Goal: Task Accomplishment & Management: Complete application form

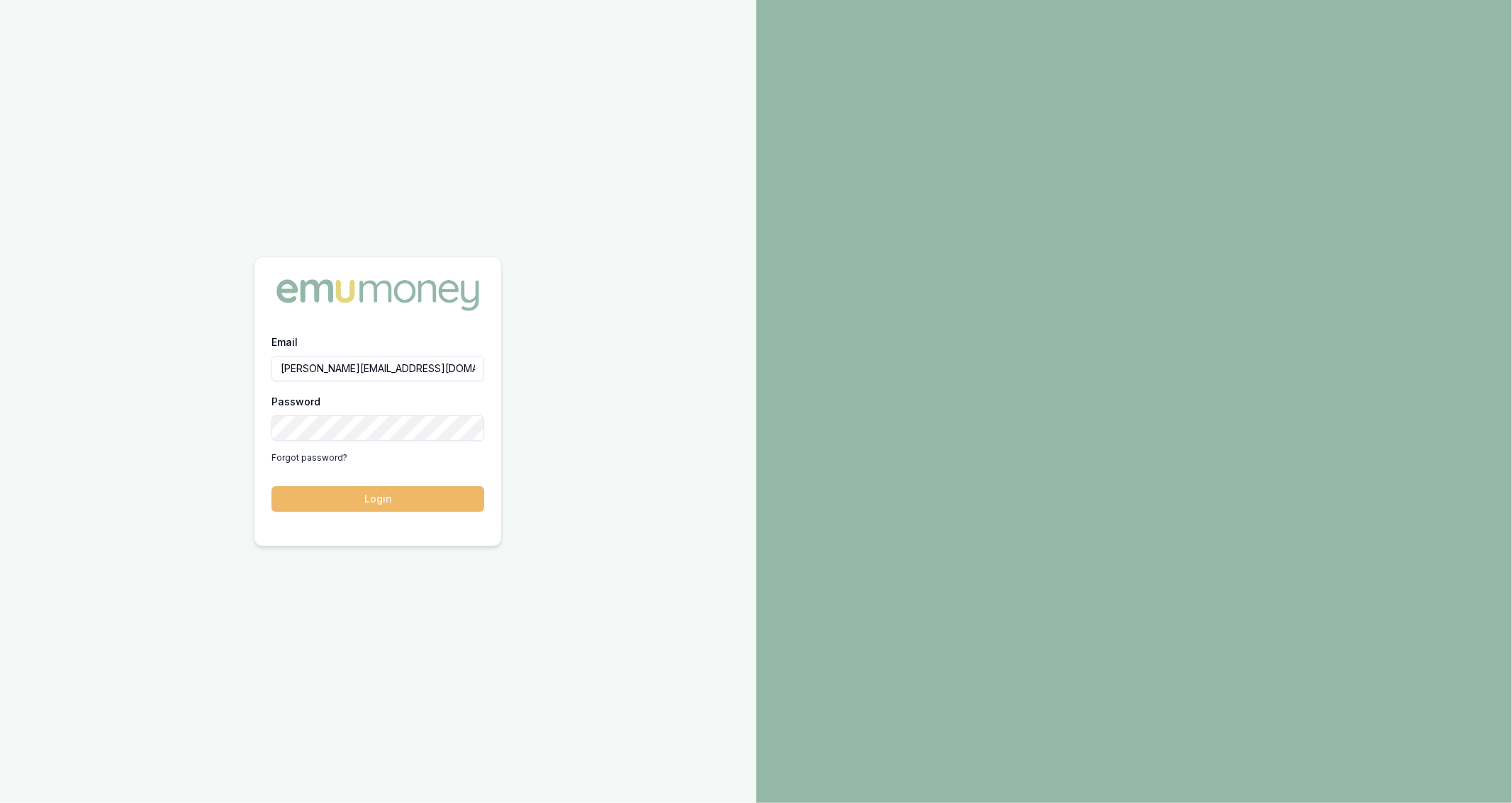
click at [338, 499] on button "Login" at bounding box center [377, 499] width 213 height 26
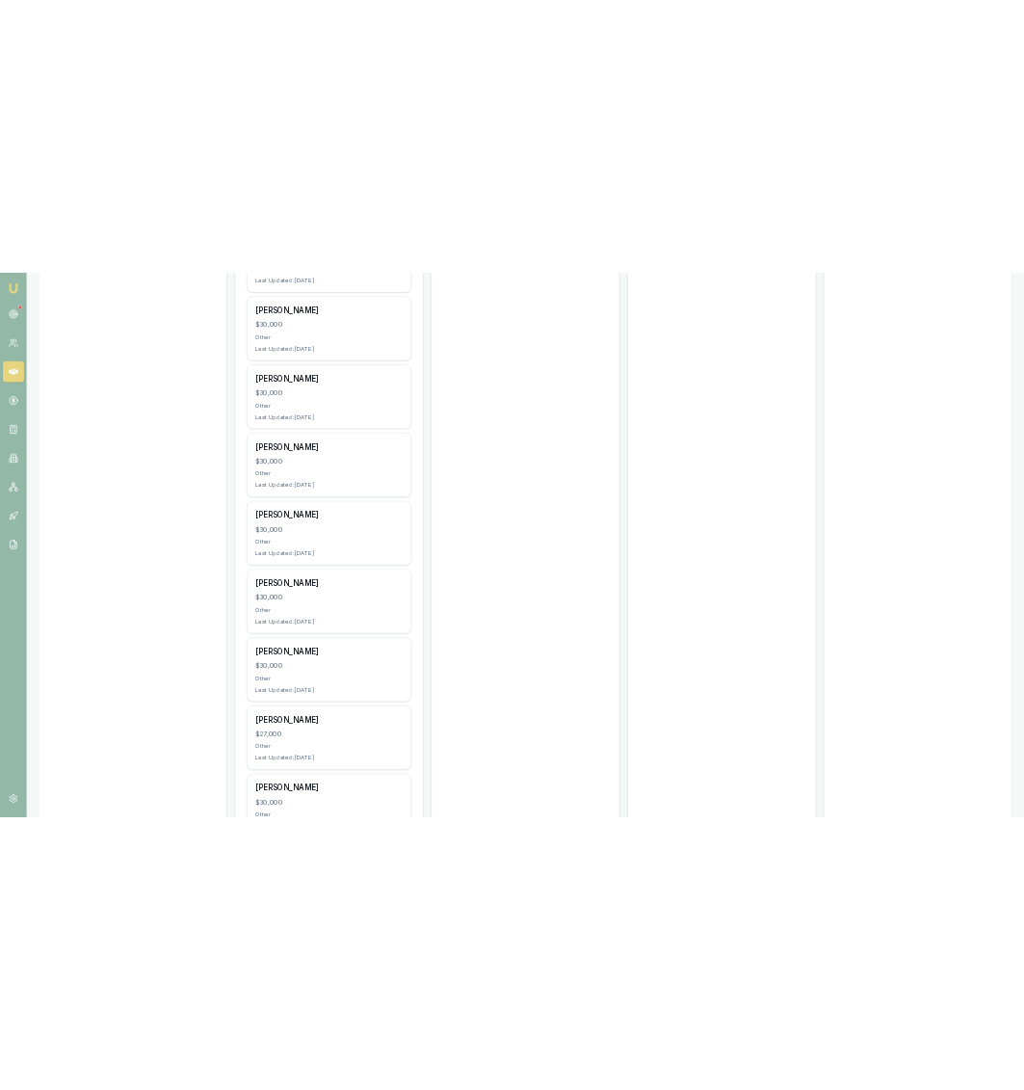
scroll to position [1675, 0]
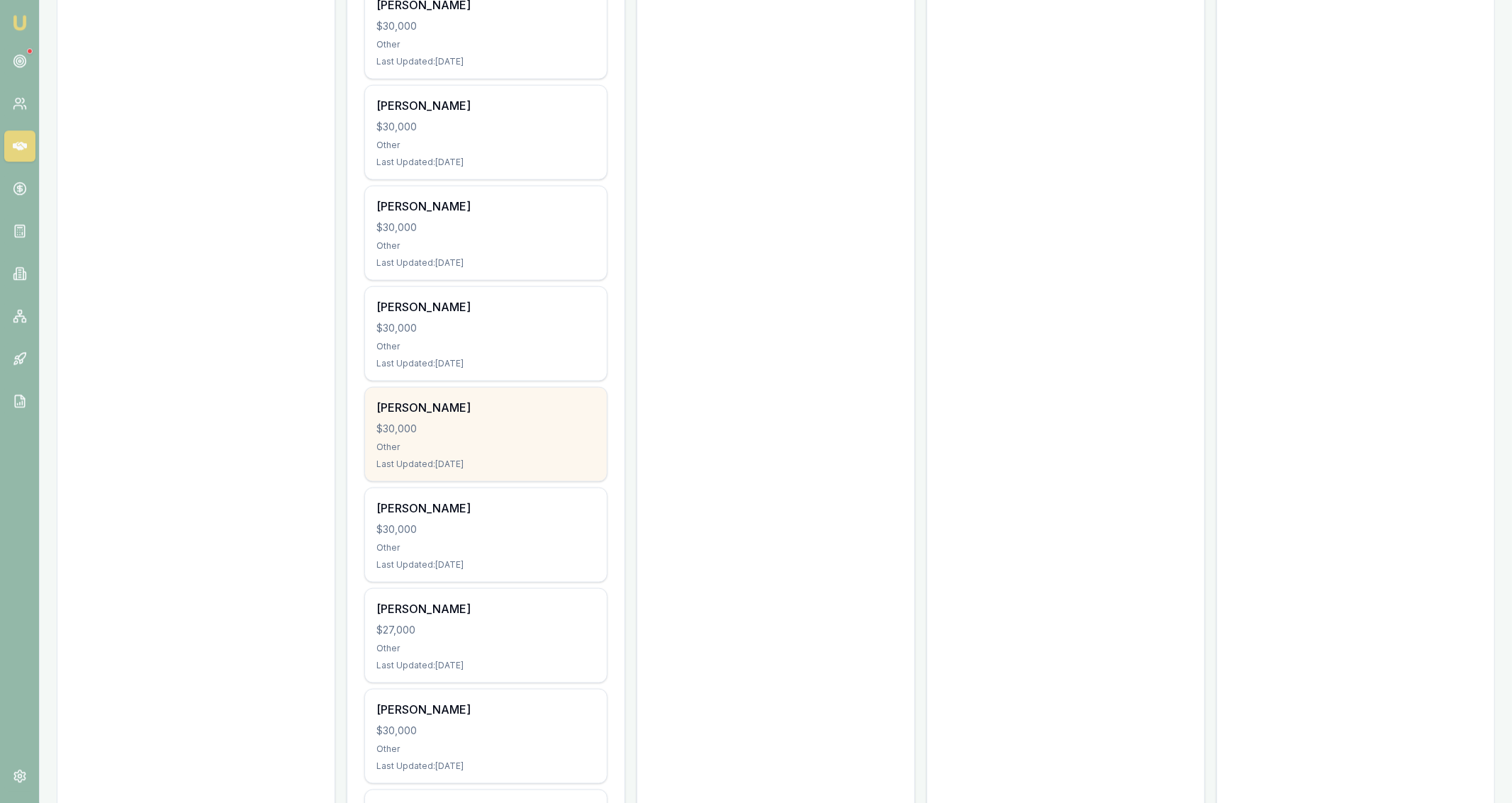
click at [516, 399] on div "Daniel Sharp" at bounding box center [486, 407] width 219 height 17
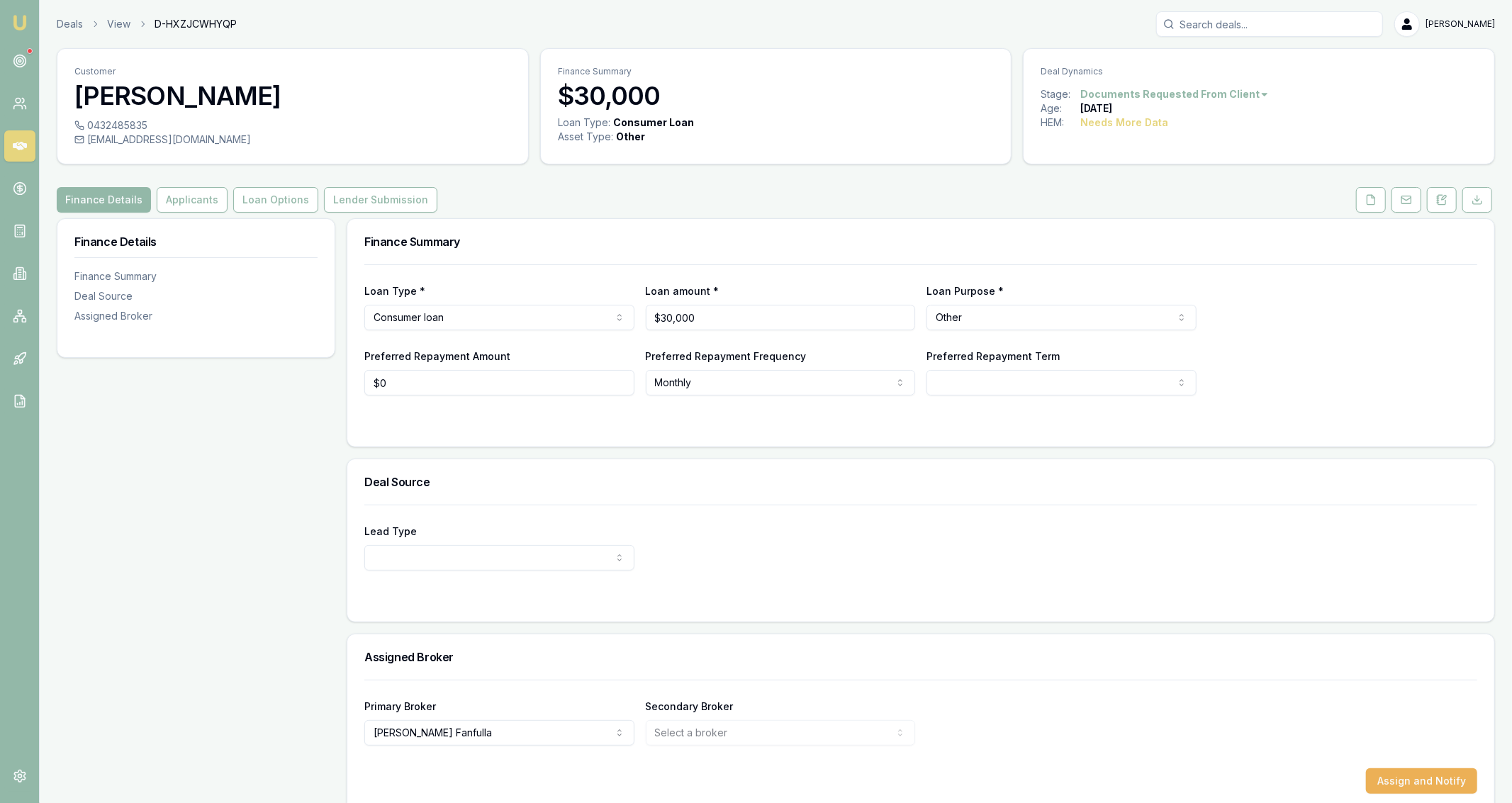
click at [1355, 204] on link at bounding box center [1371, 199] width 35 height 26
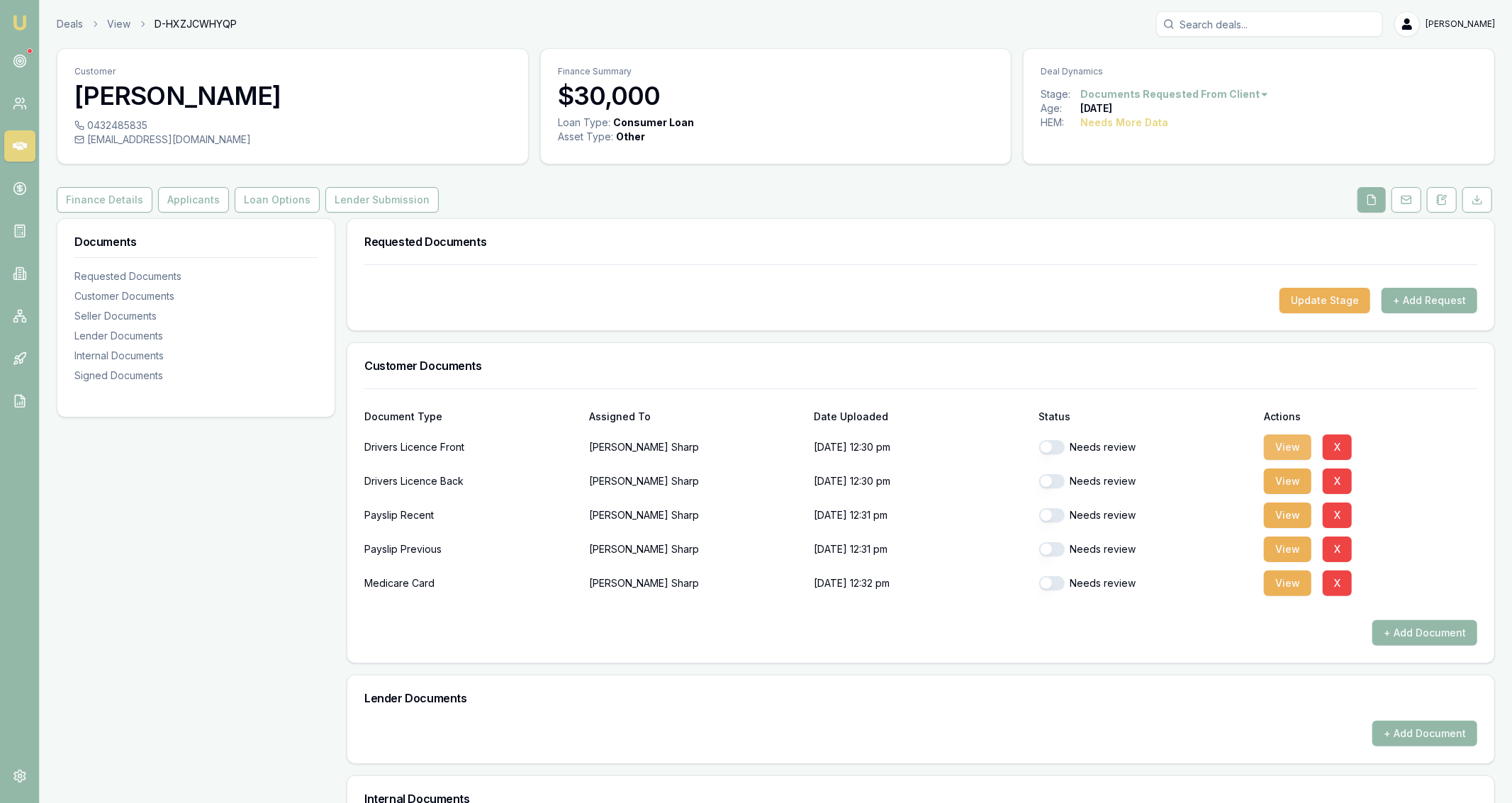
click at [1282, 451] on button "View" at bounding box center [1288, 447] width 48 height 26
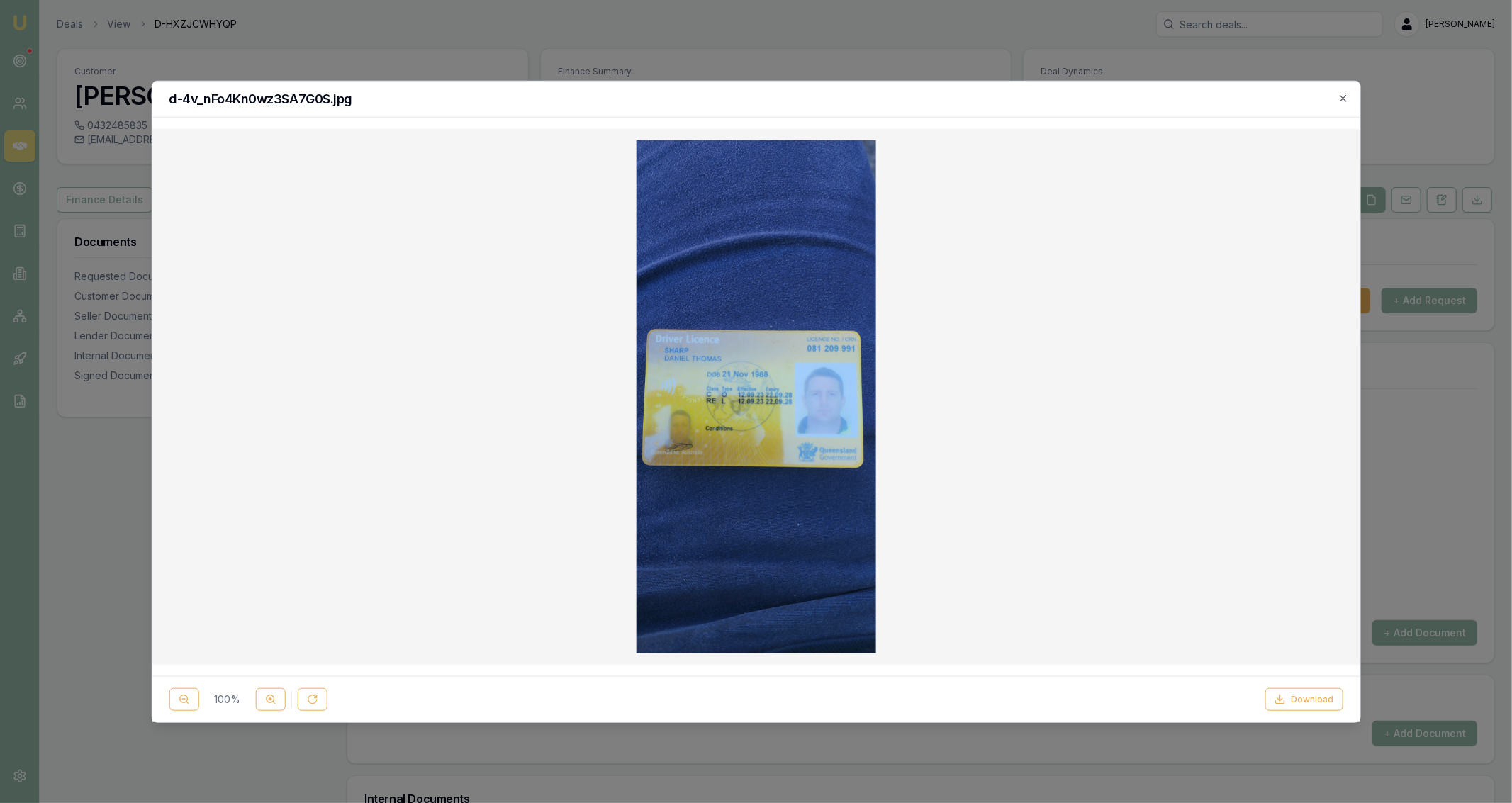
click at [1352, 105] on div "d-4v_nFo4Kn0wz3SA7G0S.jpg" at bounding box center [756, 99] width 1208 height 36
click at [982, 61] on div at bounding box center [756, 402] width 1512 height 803
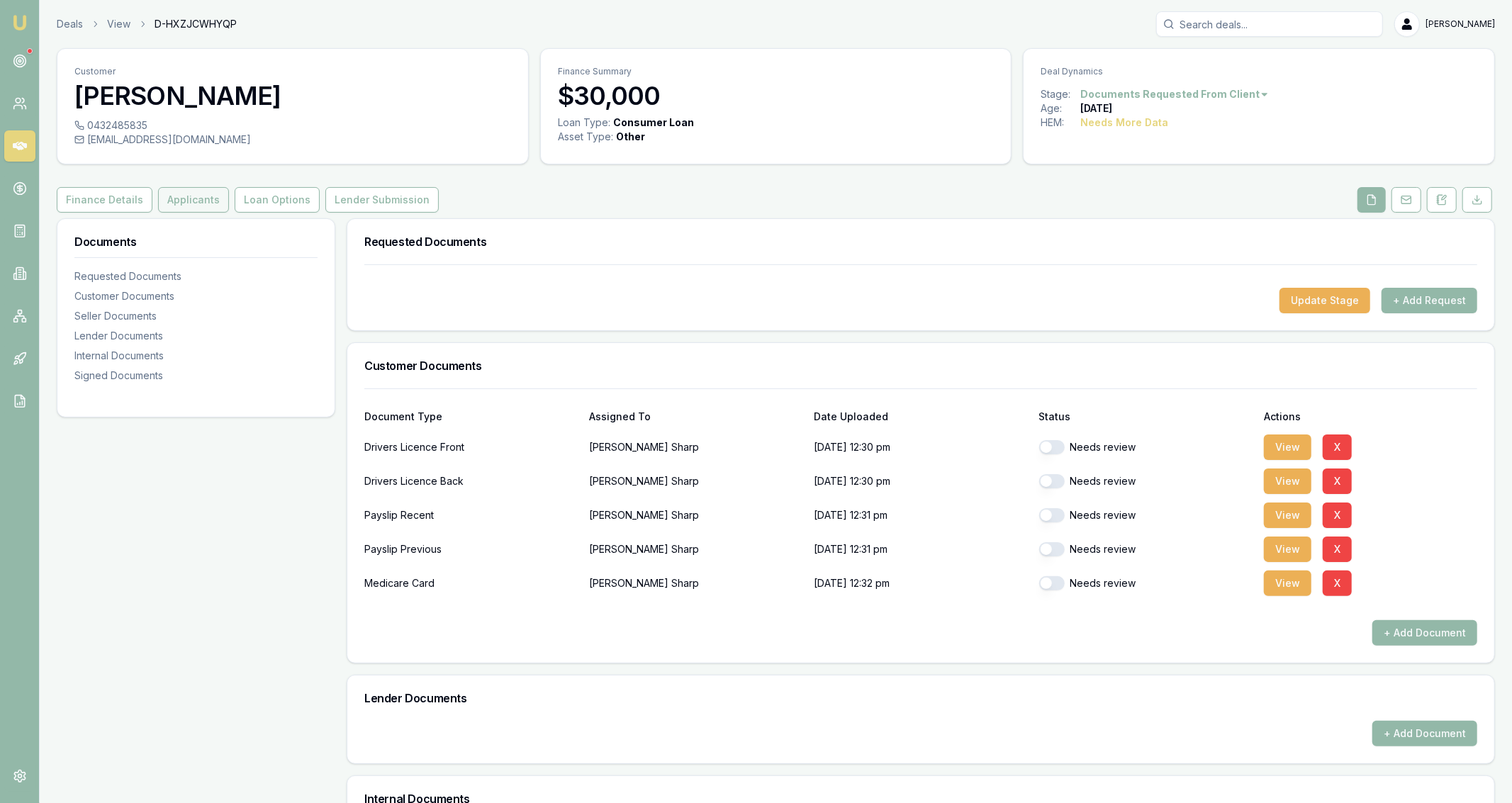
click at [188, 200] on button "Applicants" at bounding box center [194, 199] width 71 height 26
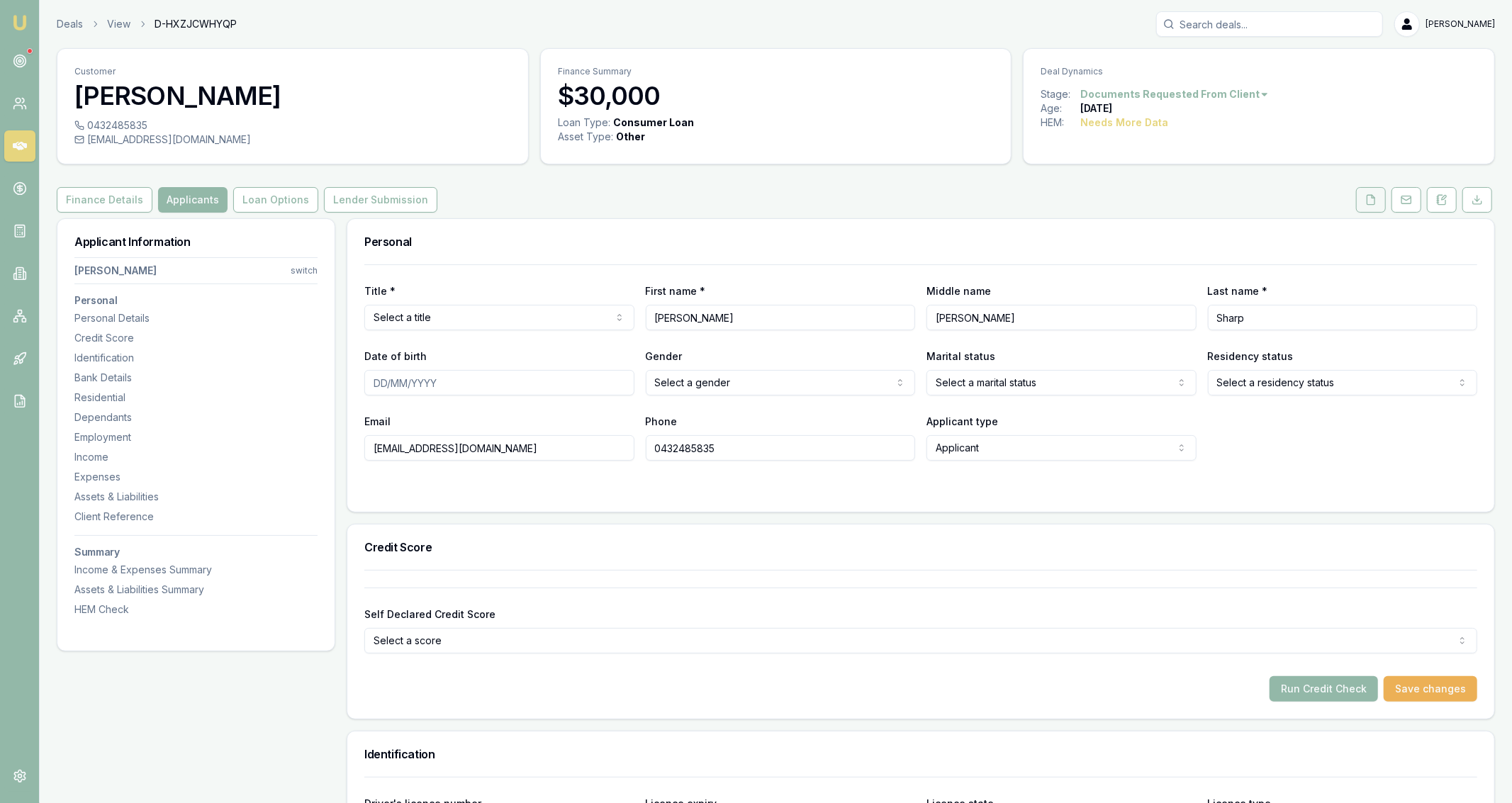
click at [1370, 201] on icon at bounding box center [1371, 199] width 11 height 11
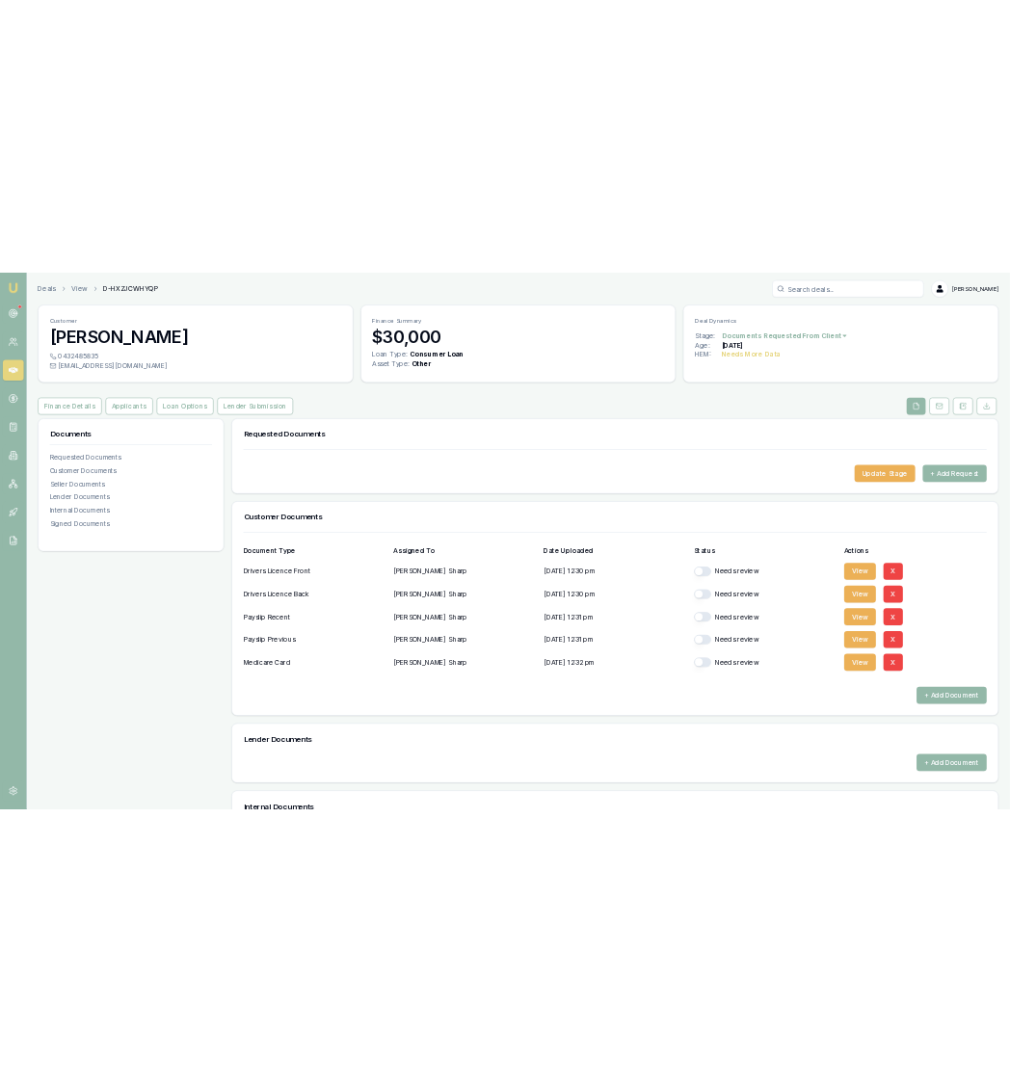
scroll to position [13, 0]
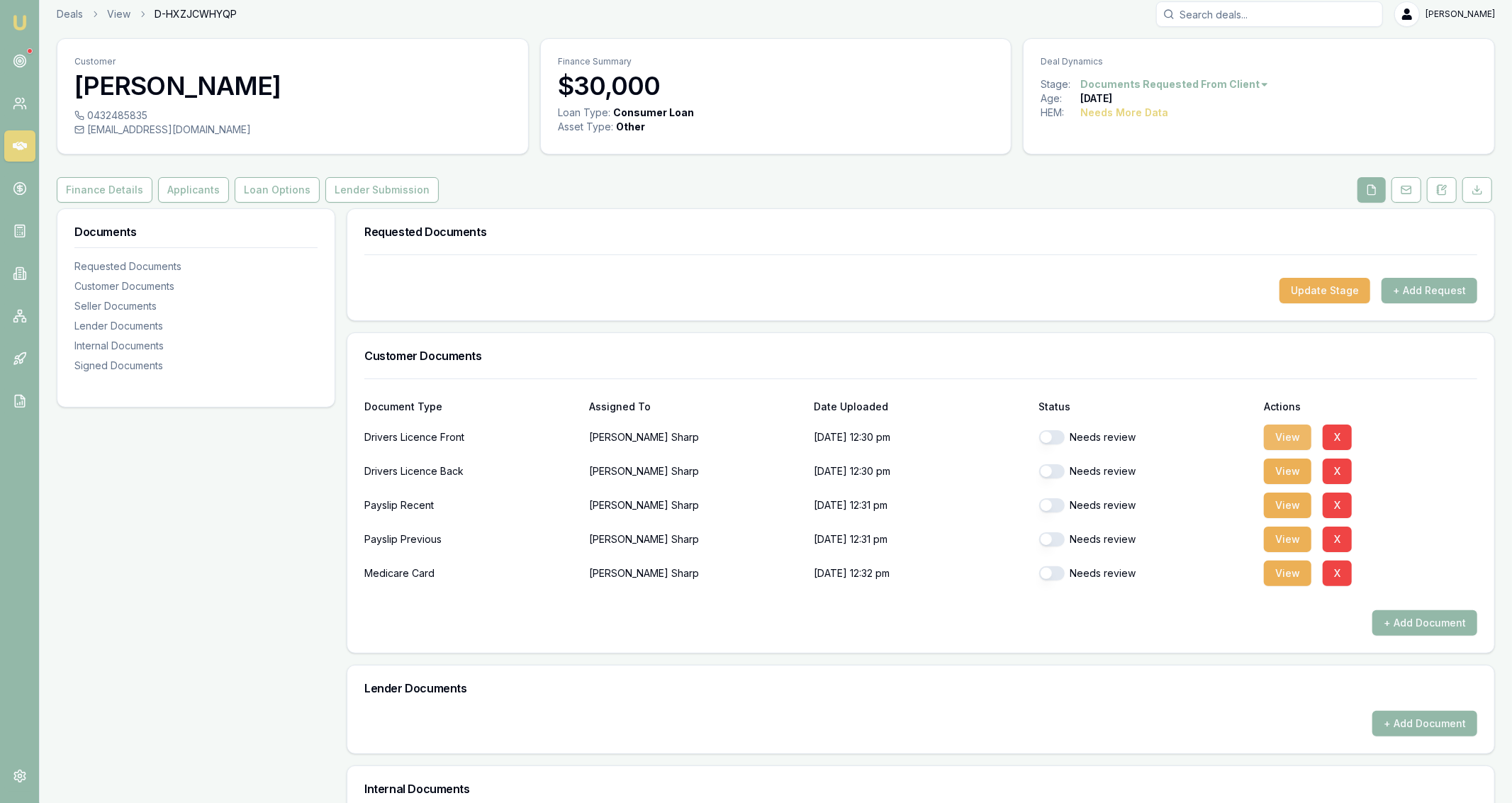
click at [1282, 433] on button "View" at bounding box center [1288, 437] width 48 height 26
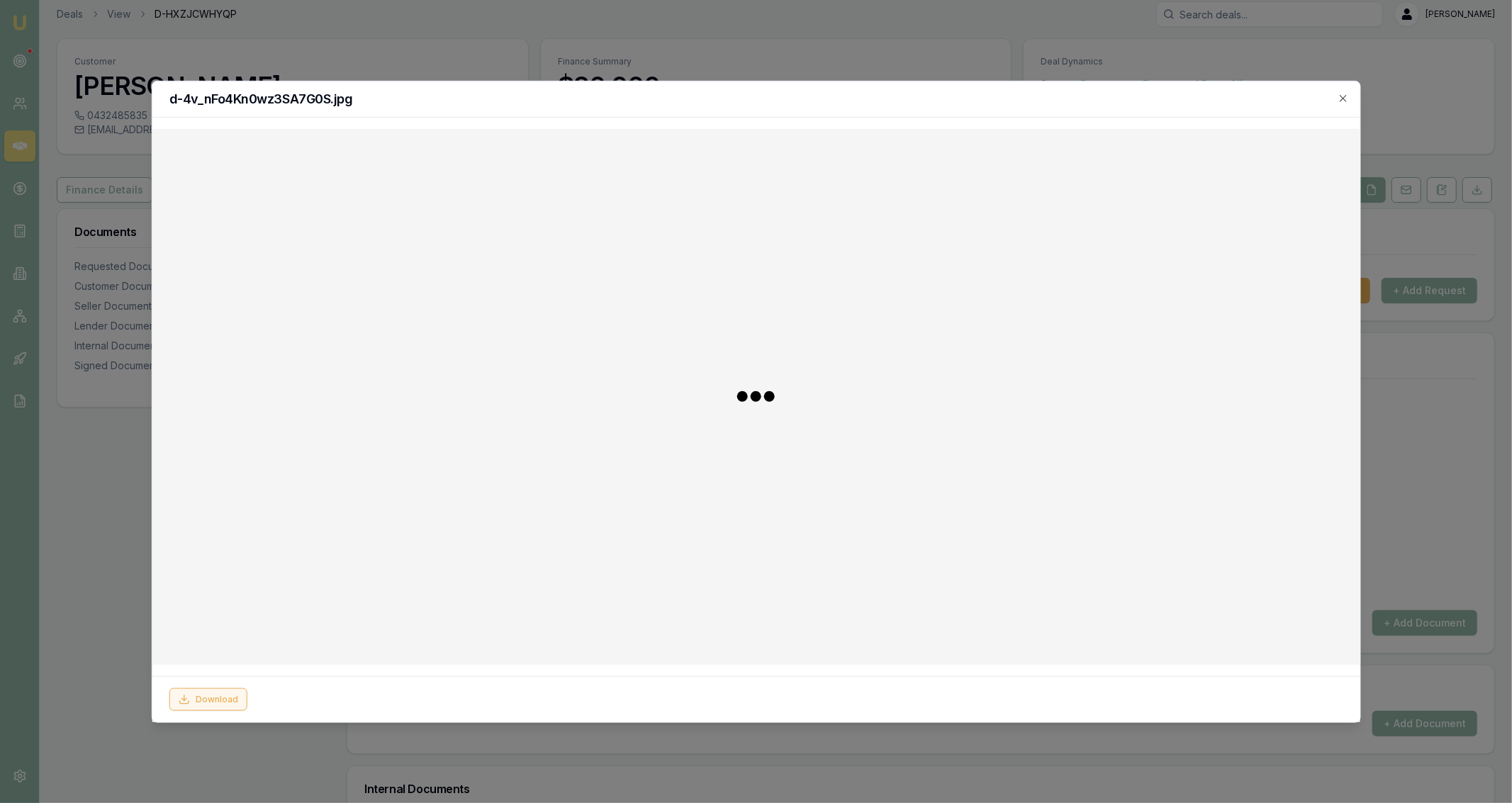
click at [177, 693] on button "Download" at bounding box center [207, 699] width 78 height 23
click at [137, 576] on div at bounding box center [756, 402] width 1512 height 803
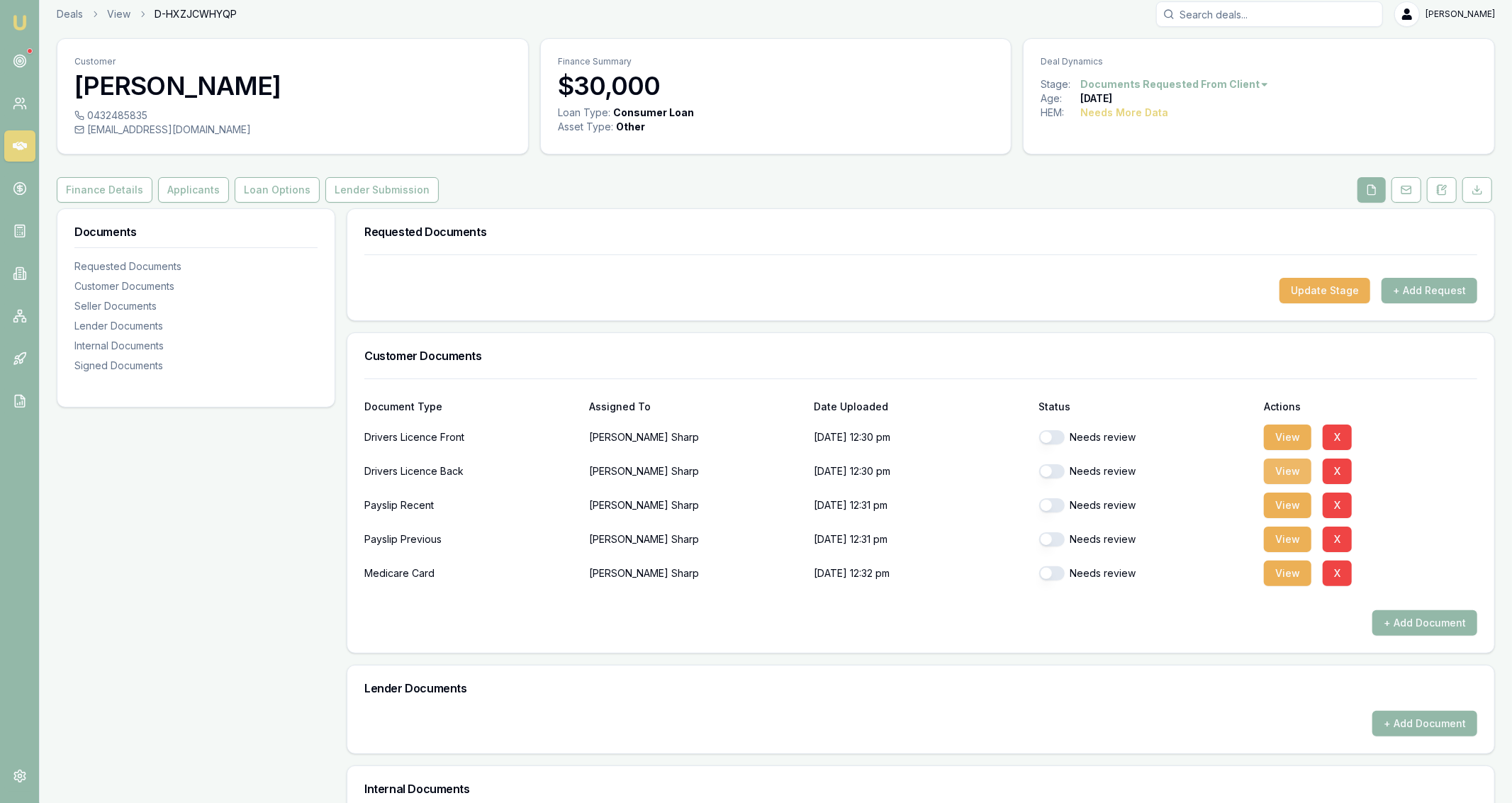
click at [1281, 472] on button "View" at bounding box center [1288, 471] width 48 height 26
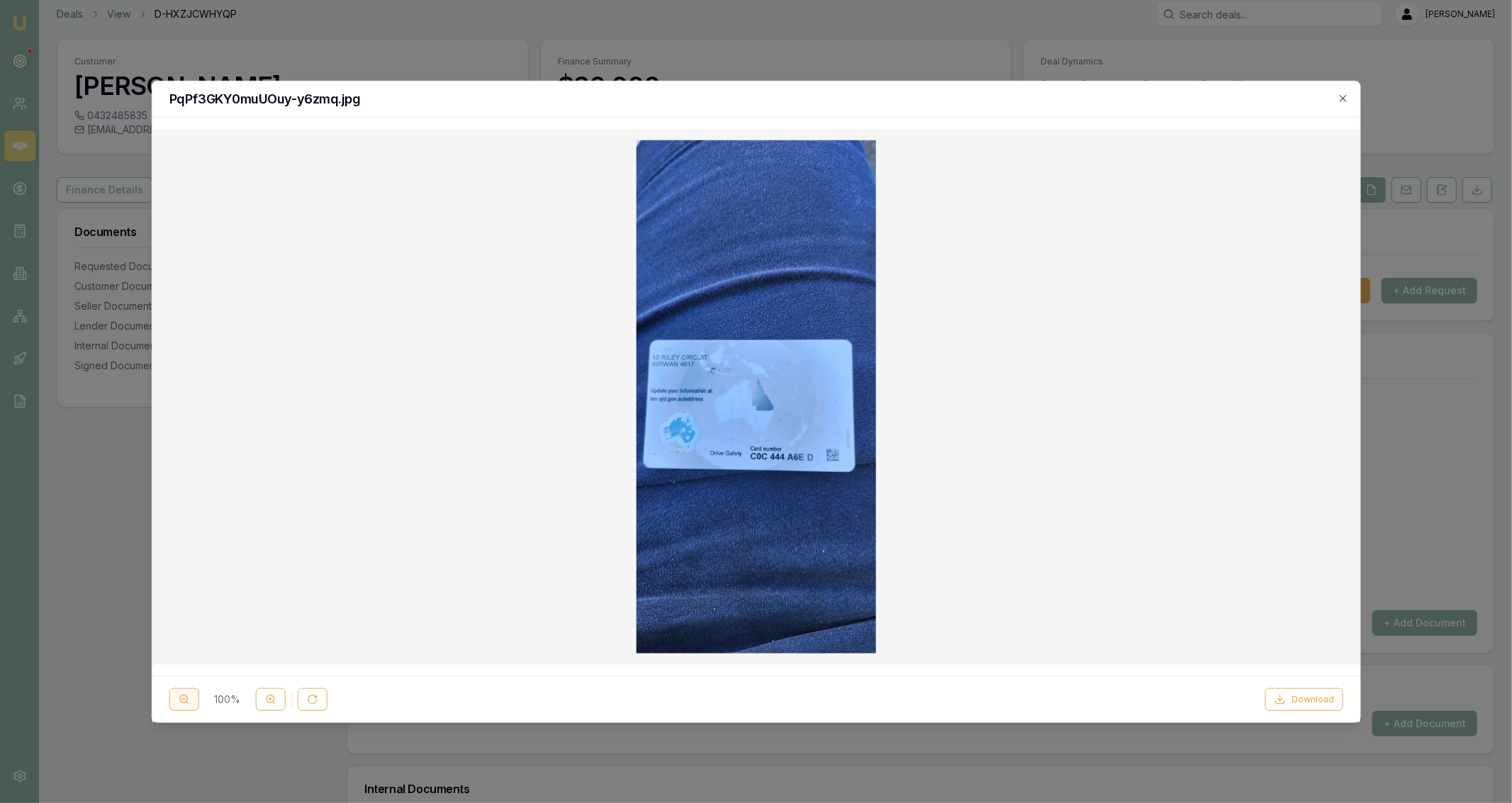
click at [189, 701] on icon at bounding box center [183, 699] width 11 height 11
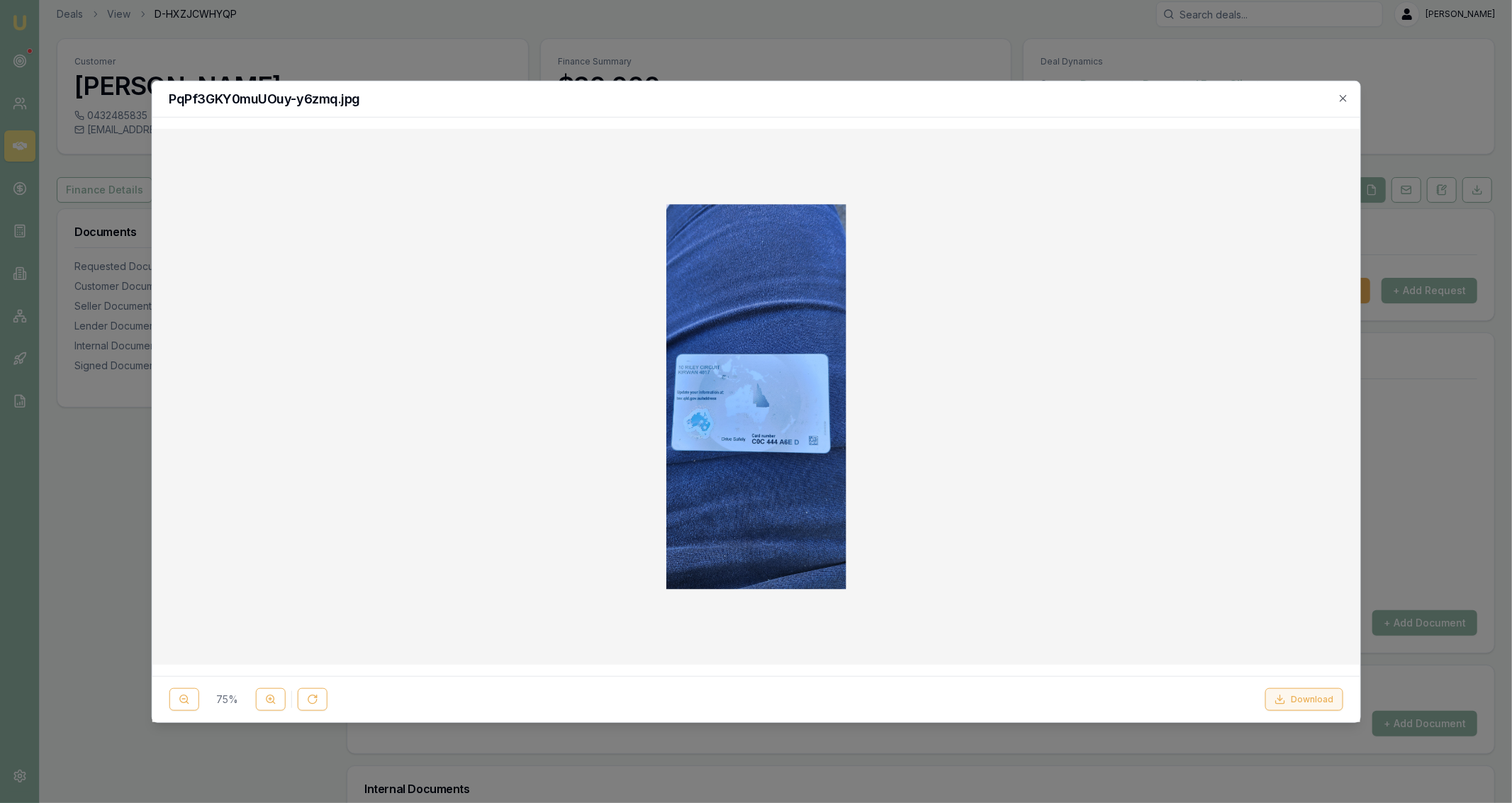
click at [1304, 703] on button "Download" at bounding box center [1305, 699] width 78 height 23
click at [1459, 582] on div at bounding box center [756, 402] width 1512 height 803
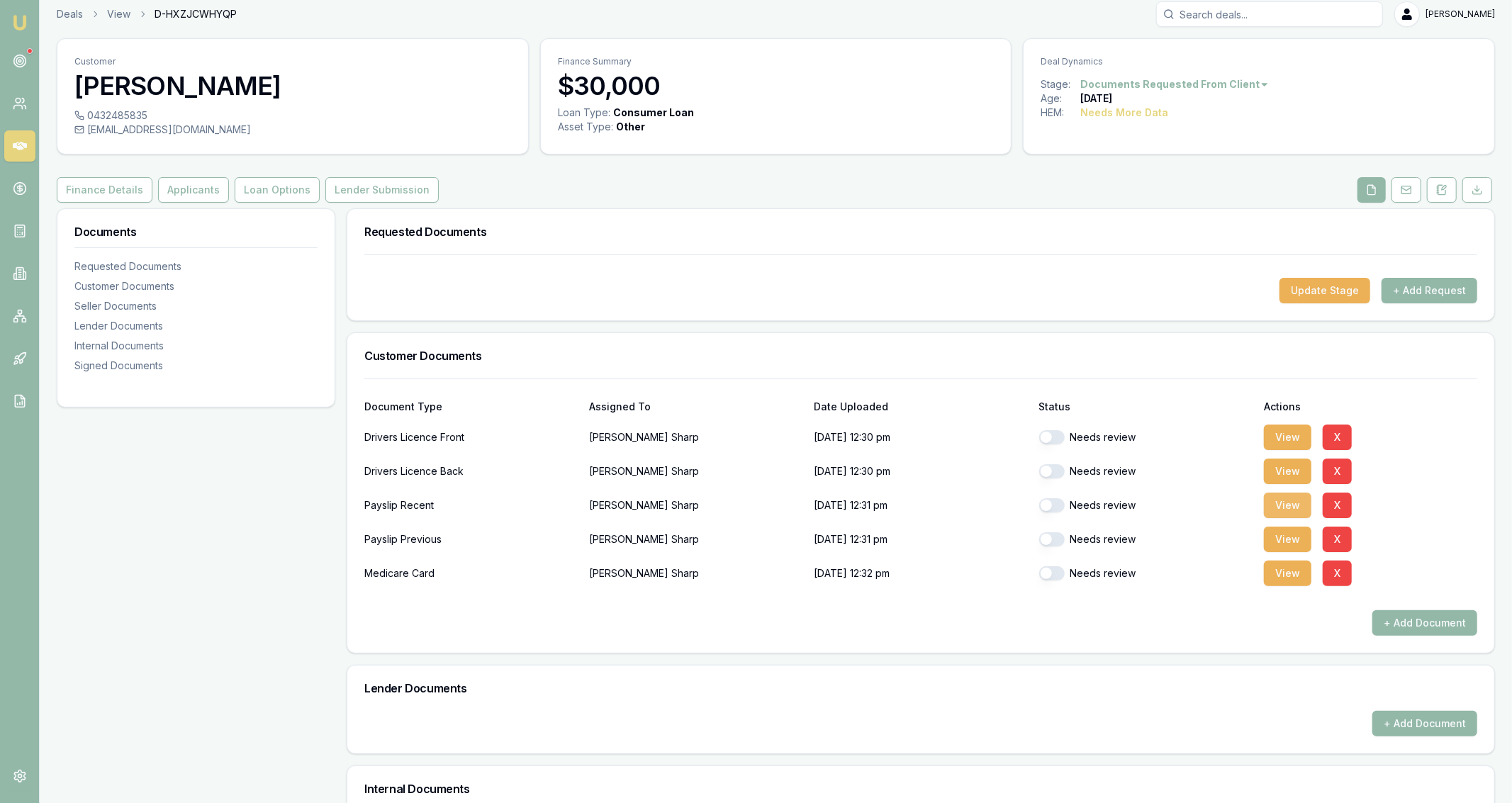
click at [1283, 510] on button "View" at bounding box center [1288, 505] width 48 height 26
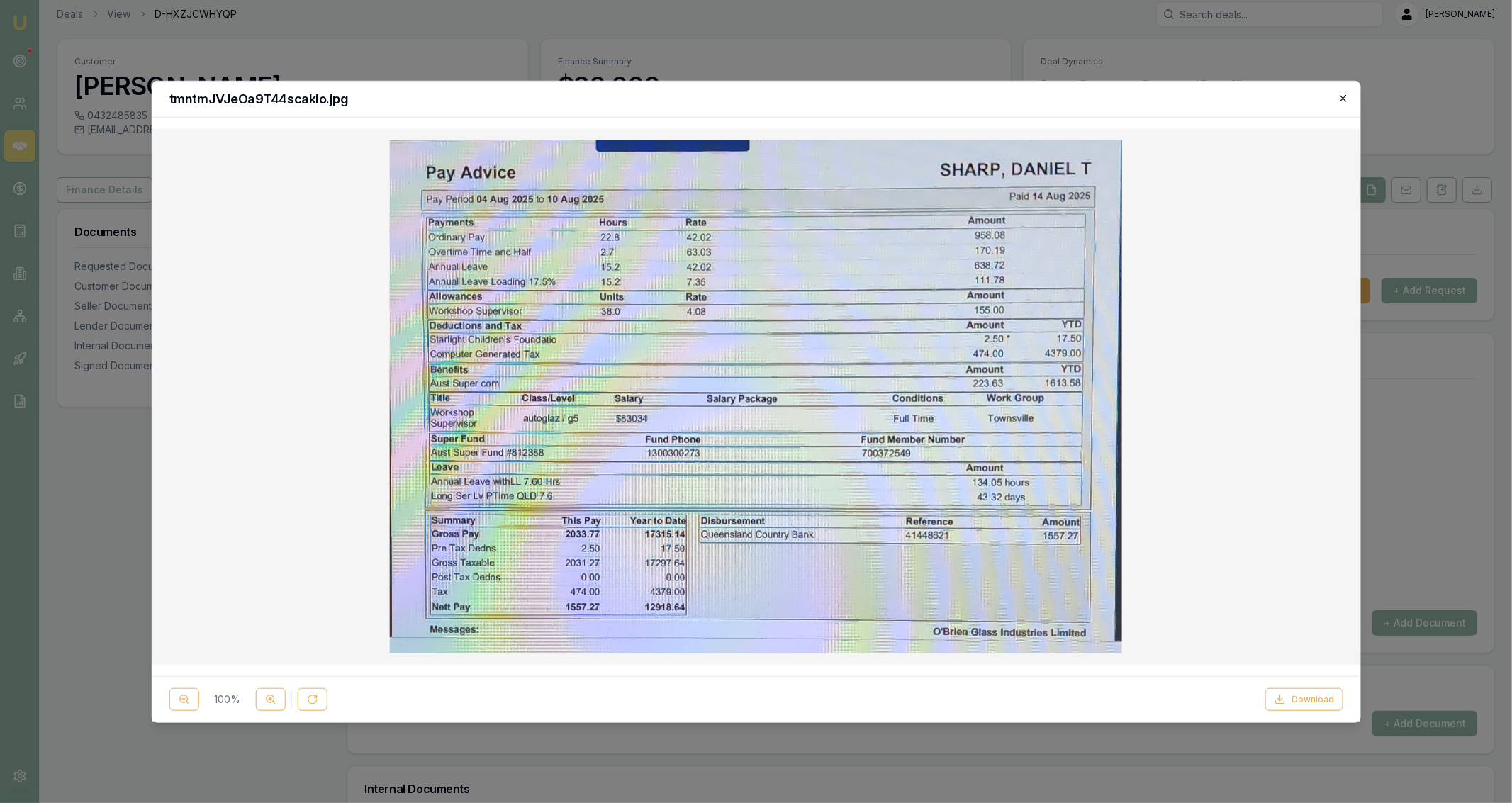
click at [1341, 100] on icon "button" at bounding box center [1343, 97] width 11 height 11
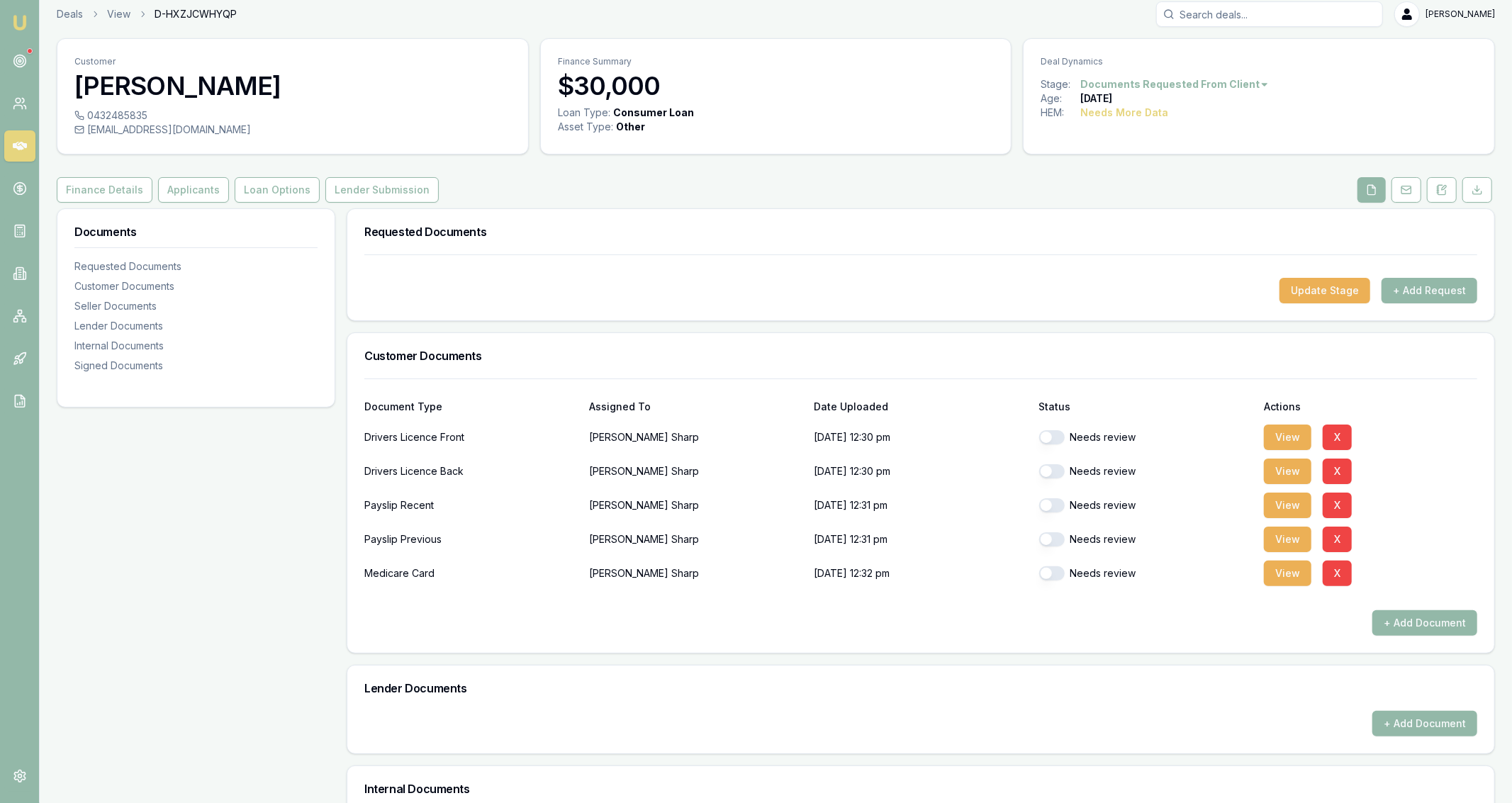
click at [205, 176] on div "Customer [PERSON_NAME] 0432485835 [EMAIL_ADDRESS][DOMAIN_NAME] Finance Summary …" at bounding box center [775, 561] width 1438 height 1046
click at [190, 179] on button "Applicants" at bounding box center [194, 190] width 71 height 26
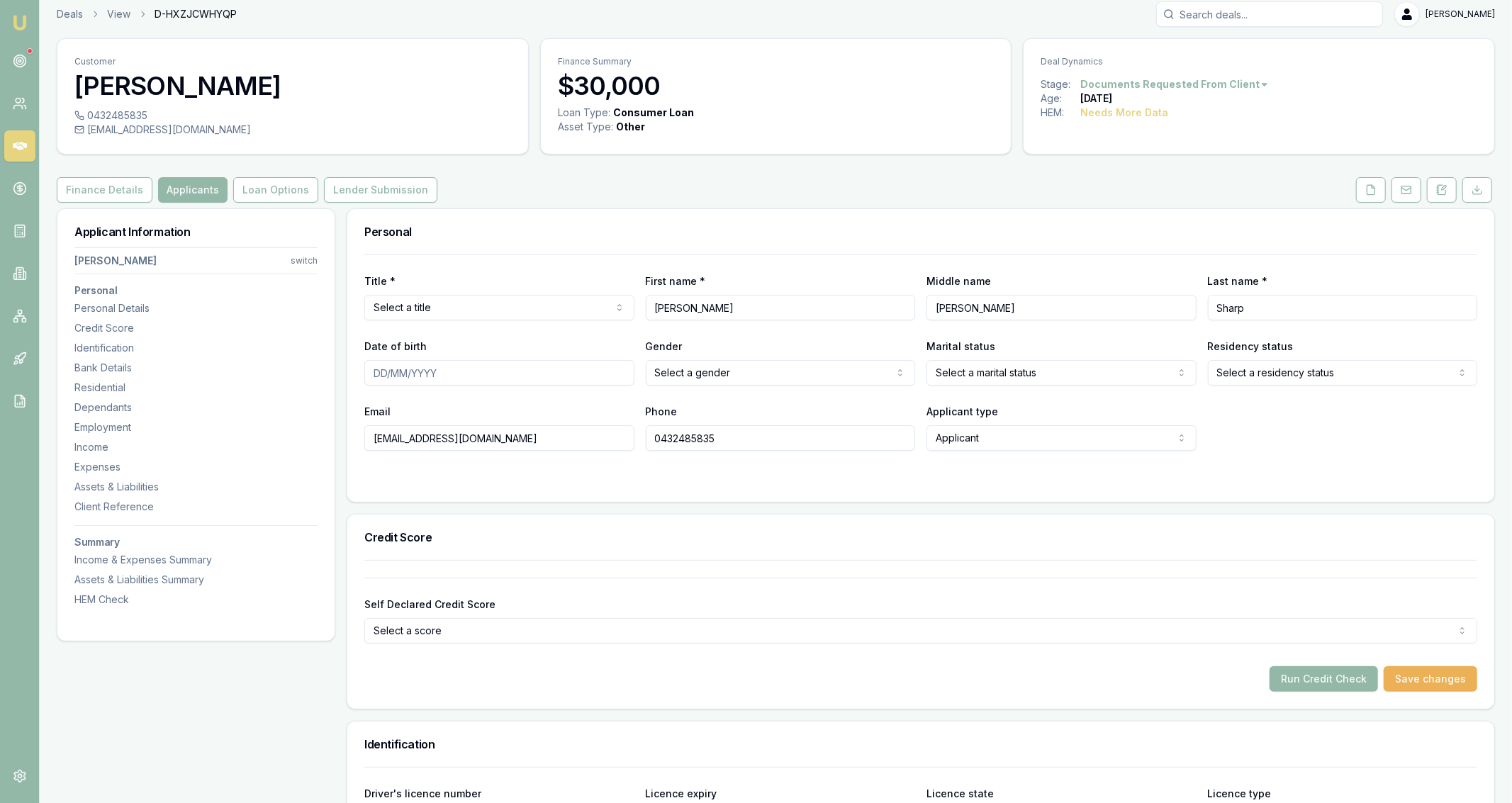
click at [418, 317] on html "Emu Broker Deals View D-HXZJCWHYQP [PERSON_NAME] Fanfulla Toggle Menu Customer …" at bounding box center [756, 392] width 1512 height 803
click at [554, 381] on input "Date of birth" at bounding box center [499, 372] width 270 height 26
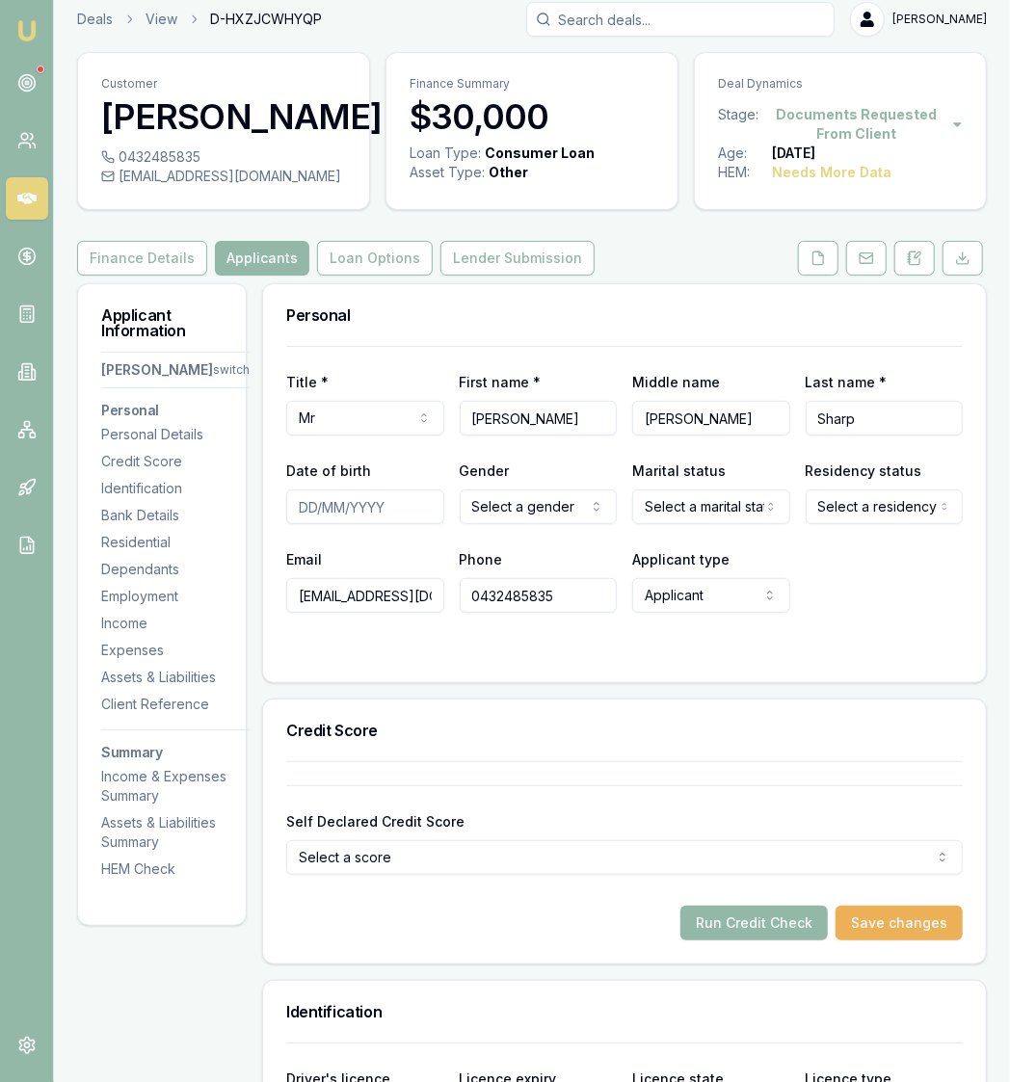
click at [402, 518] on input "Date of birth" at bounding box center [365, 506] width 158 height 35
type input "[DATE]"
select select "MARRIED"
click at [446, 700] on div "Credit Score" at bounding box center [624, 731] width 723 height 62
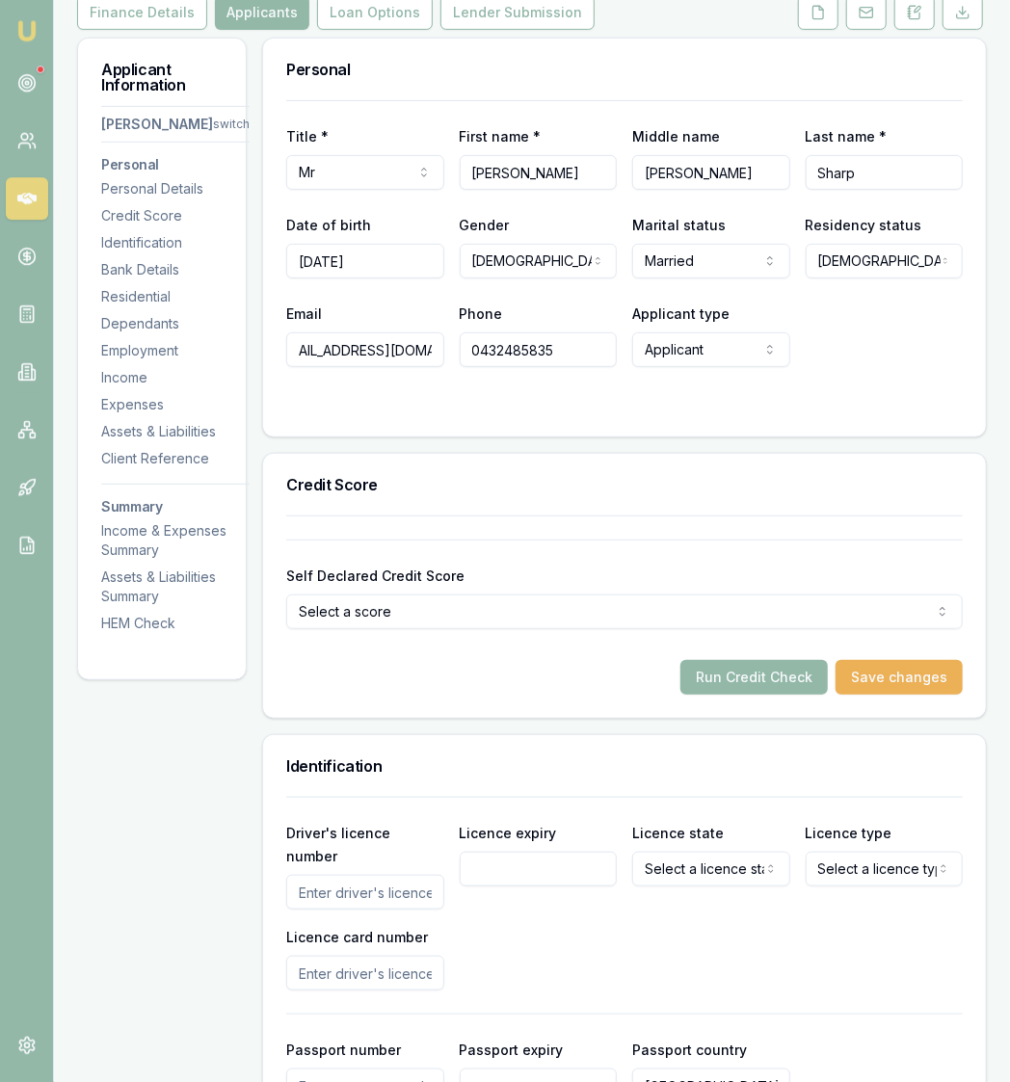
scroll to position [260, 0]
click at [416, 877] on input "Driver's licence number" at bounding box center [365, 891] width 158 height 35
type input "081"
type input "2"
type input "081209991"
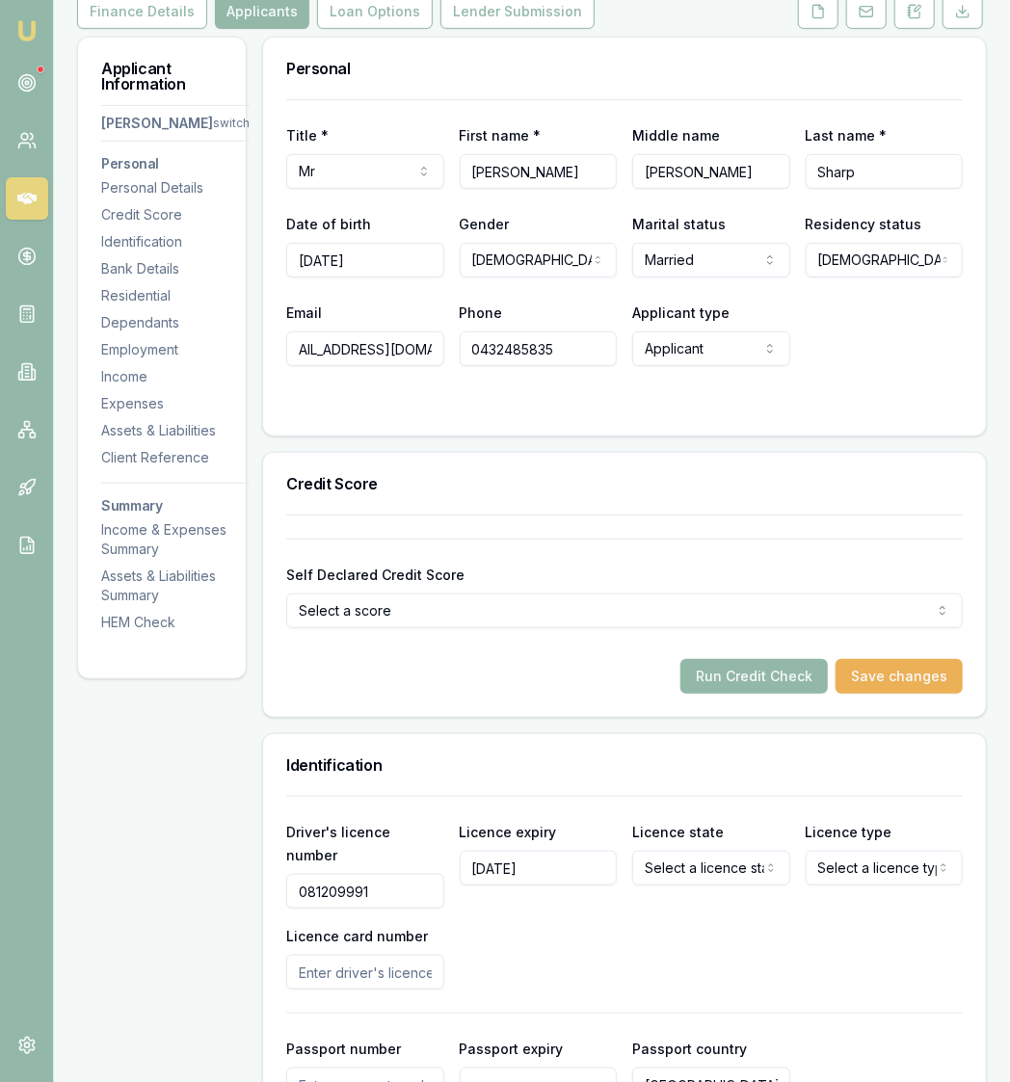
type input "[DATE]"
click at [675, 822] on html "Emu Broker Deals View D-HXZJCWHYQP [PERSON_NAME] Fanfulla Toggle Menu Customer …" at bounding box center [505, 281] width 1010 height 1082
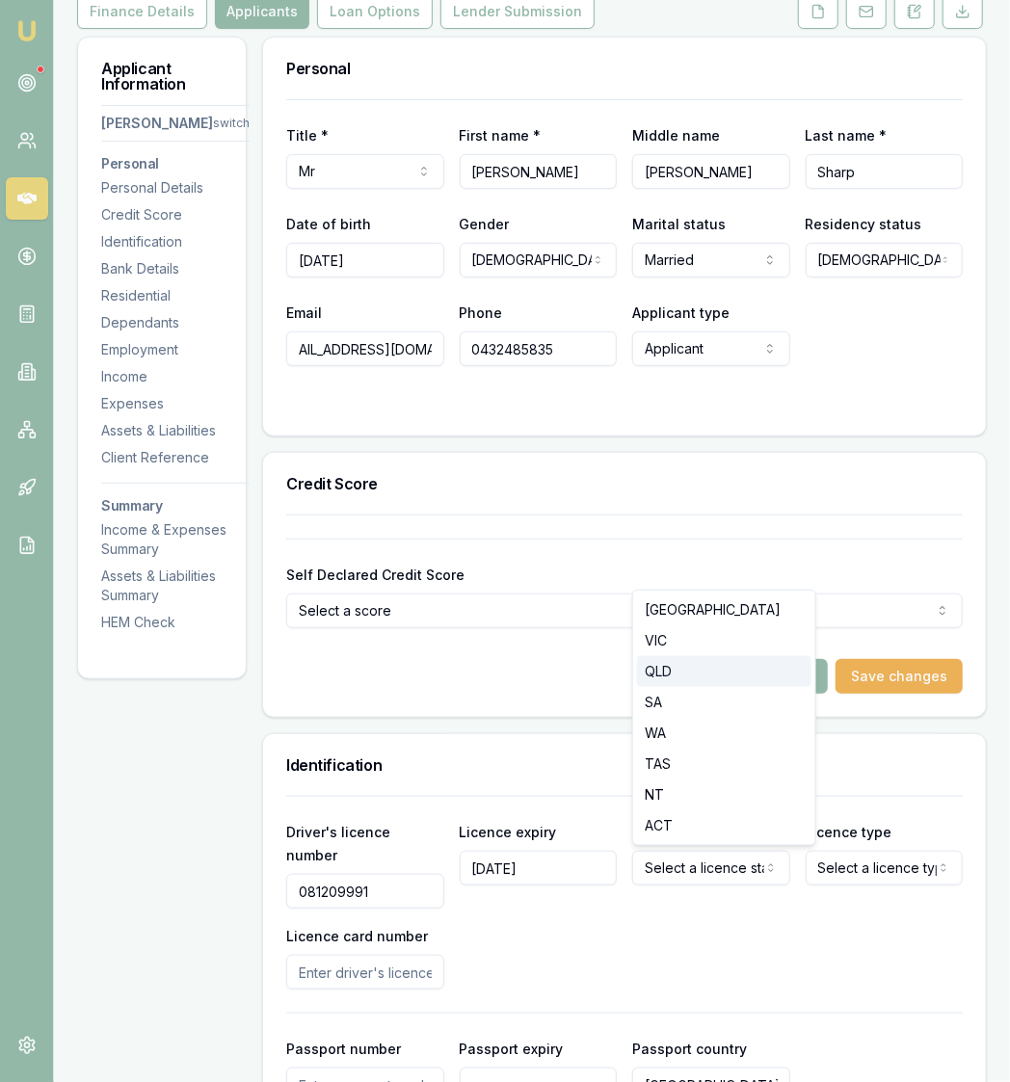
select select "QLD"
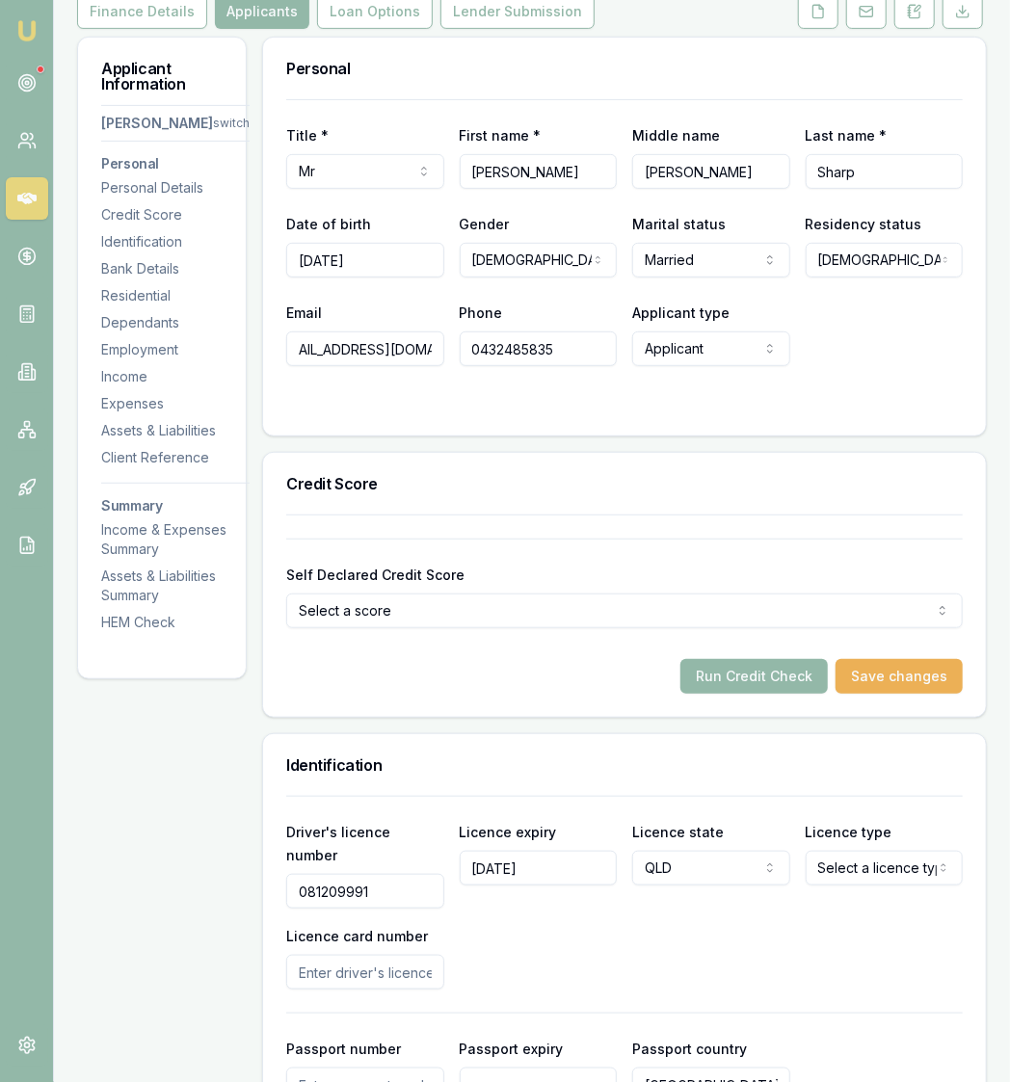
click at [883, 822] on html "Emu Broker Deals View D-HXZJCWHYQP [PERSON_NAME] Fanfulla Toggle Menu Customer …" at bounding box center [505, 281] width 1010 height 1082
select select "OPEN_LICENCE"
click at [427, 955] on input "Licence card number" at bounding box center [365, 972] width 158 height 35
click at [401, 955] on input "Licence card number" at bounding box center [365, 972] width 158 height 35
type input "C0C444A6EED"
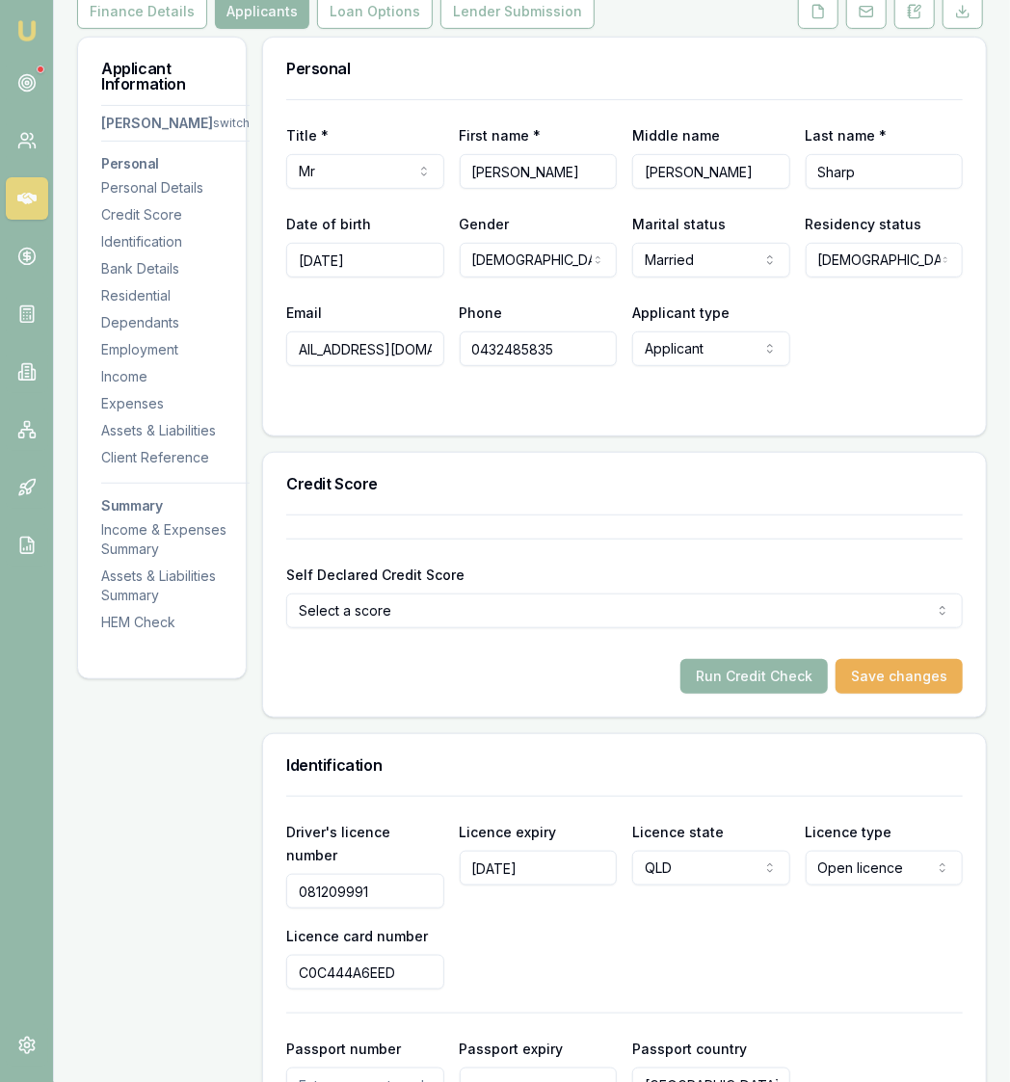
click at [534, 977] on div "Driver's licence number [DRIVERS_LICENSE_NUMBER] Licence expiry [DATE] Licence …" at bounding box center [624, 1046] width 676 height 500
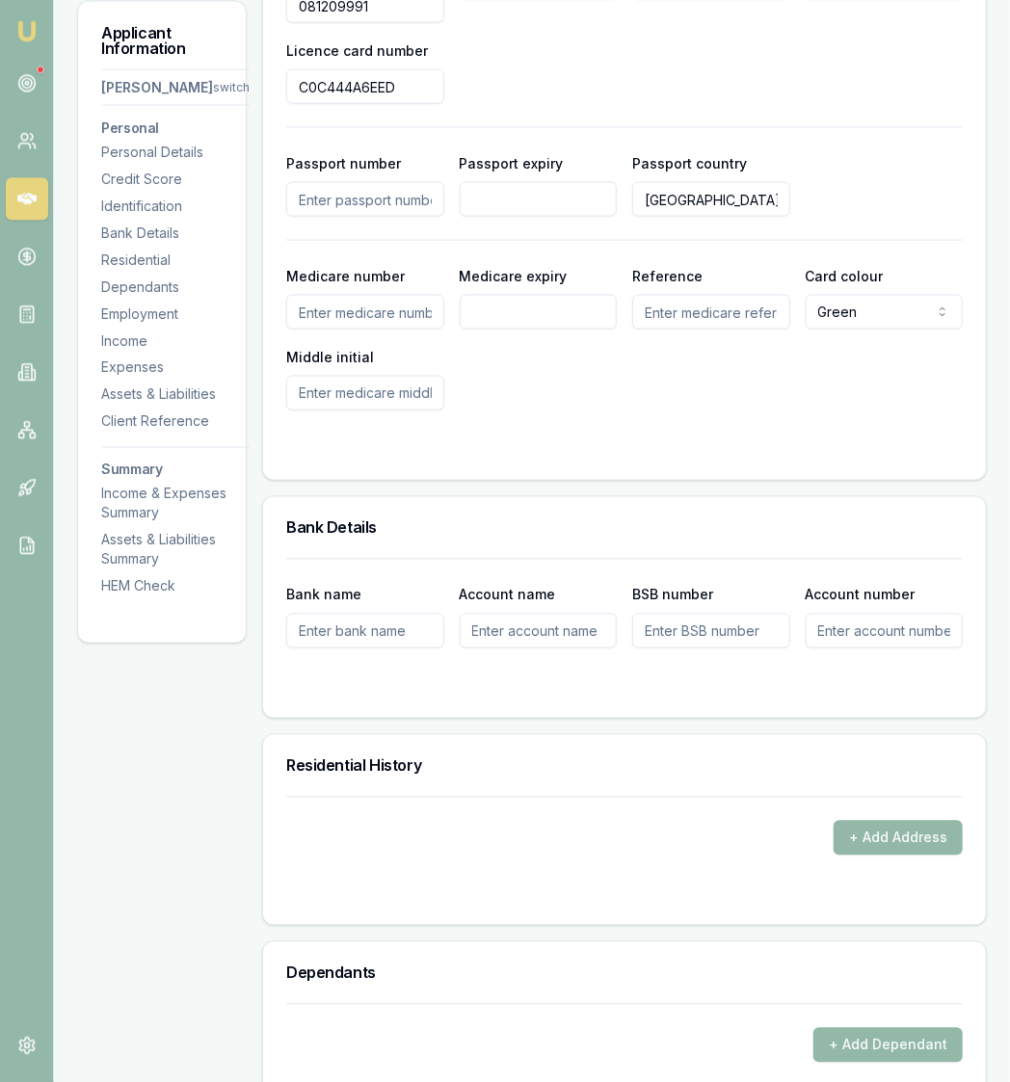
scroll to position [1314, 0]
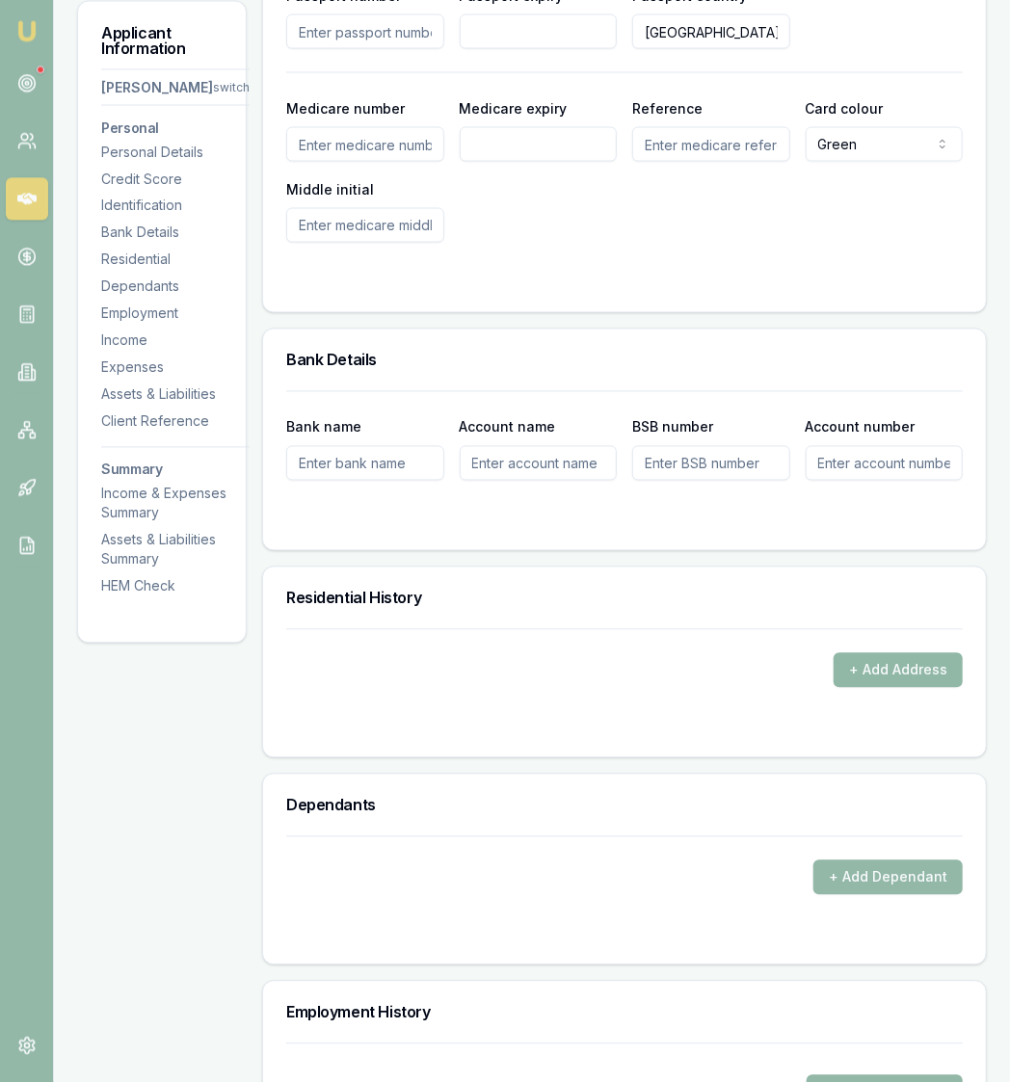
click at [921, 652] on button "+ Add Address" at bounding box center [897, 669] width 129 height 35
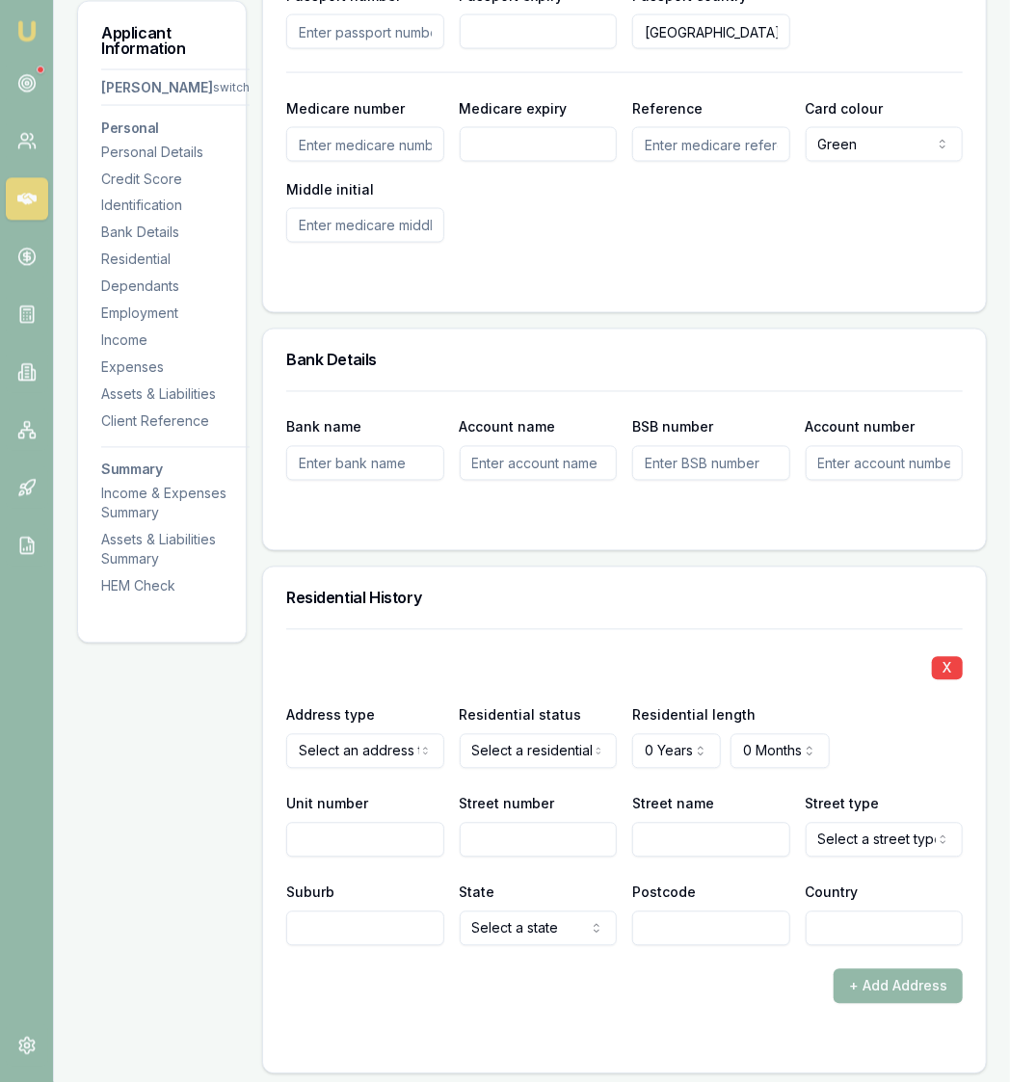
click at [320, 746] on div "X Address type Select an address type Current Previous Residential status Selec…" at bounding box center [624, 786] width 676 height 317
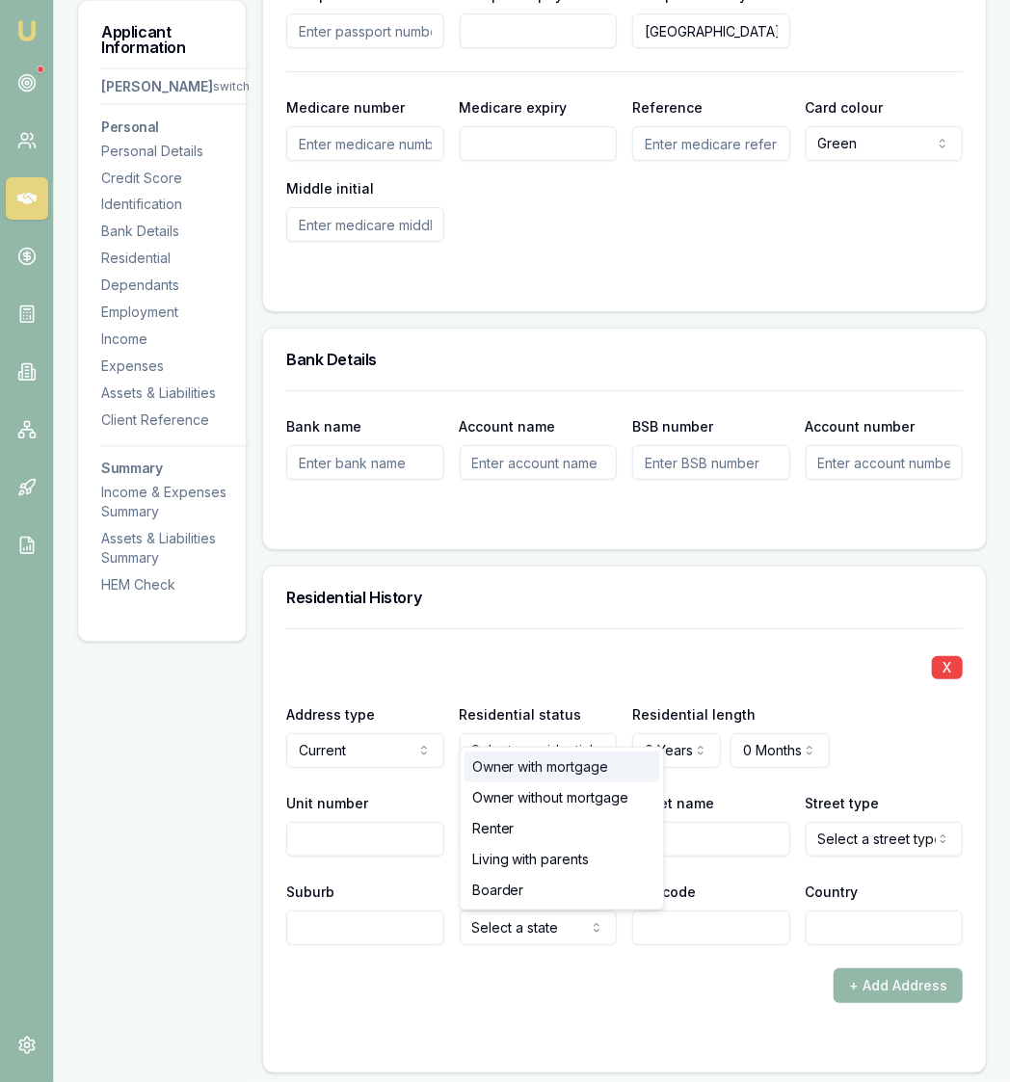
drag, startPoint x: 542, startPoint y: 794, endPoint x: 535, endPoint y: 772, distance: 23.5
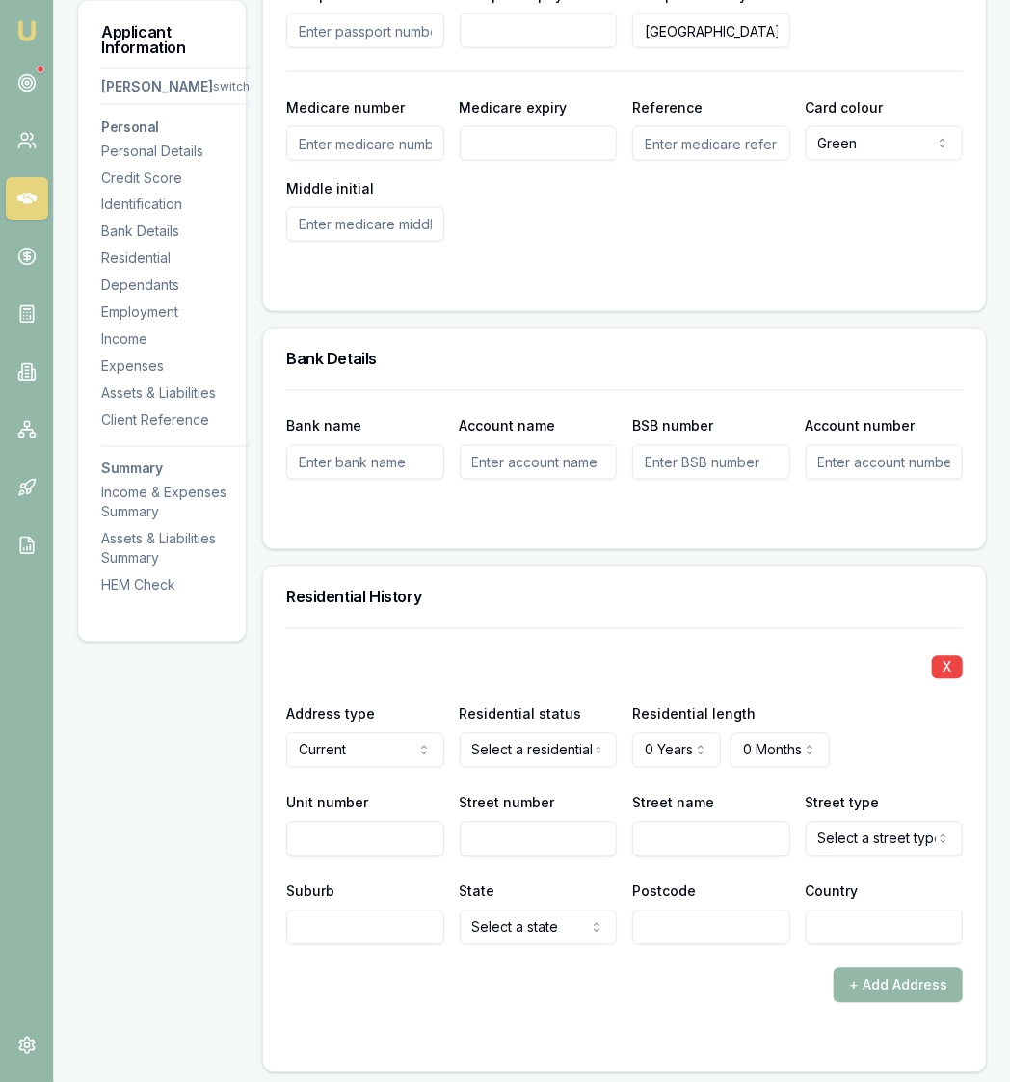
click at [689, 705] on div "Residential length 0 Years 0 Years 1 Year 2 Years 3 Years 4 Years 5 Years 6 Yea…" at bounding box center [711, 735] width 158 height 66
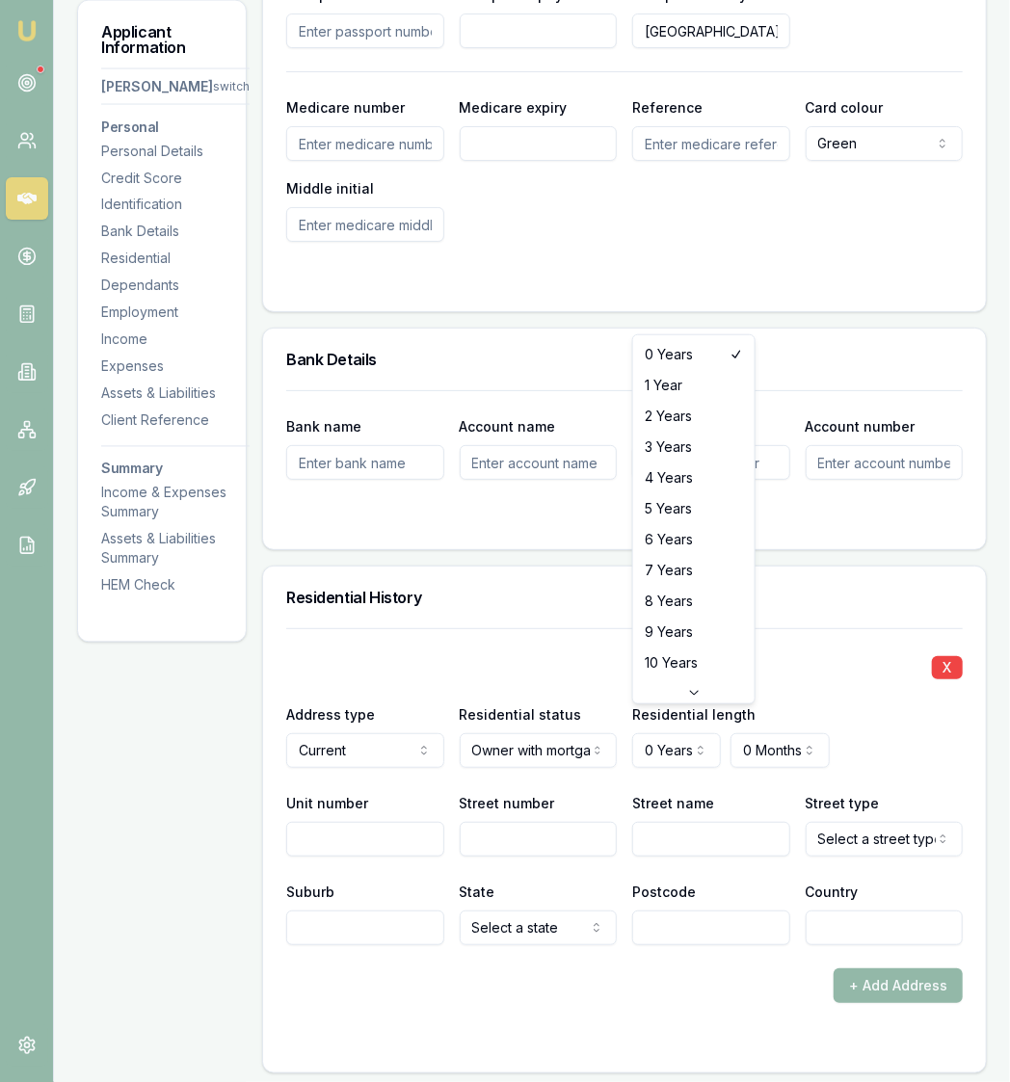
select select "6"
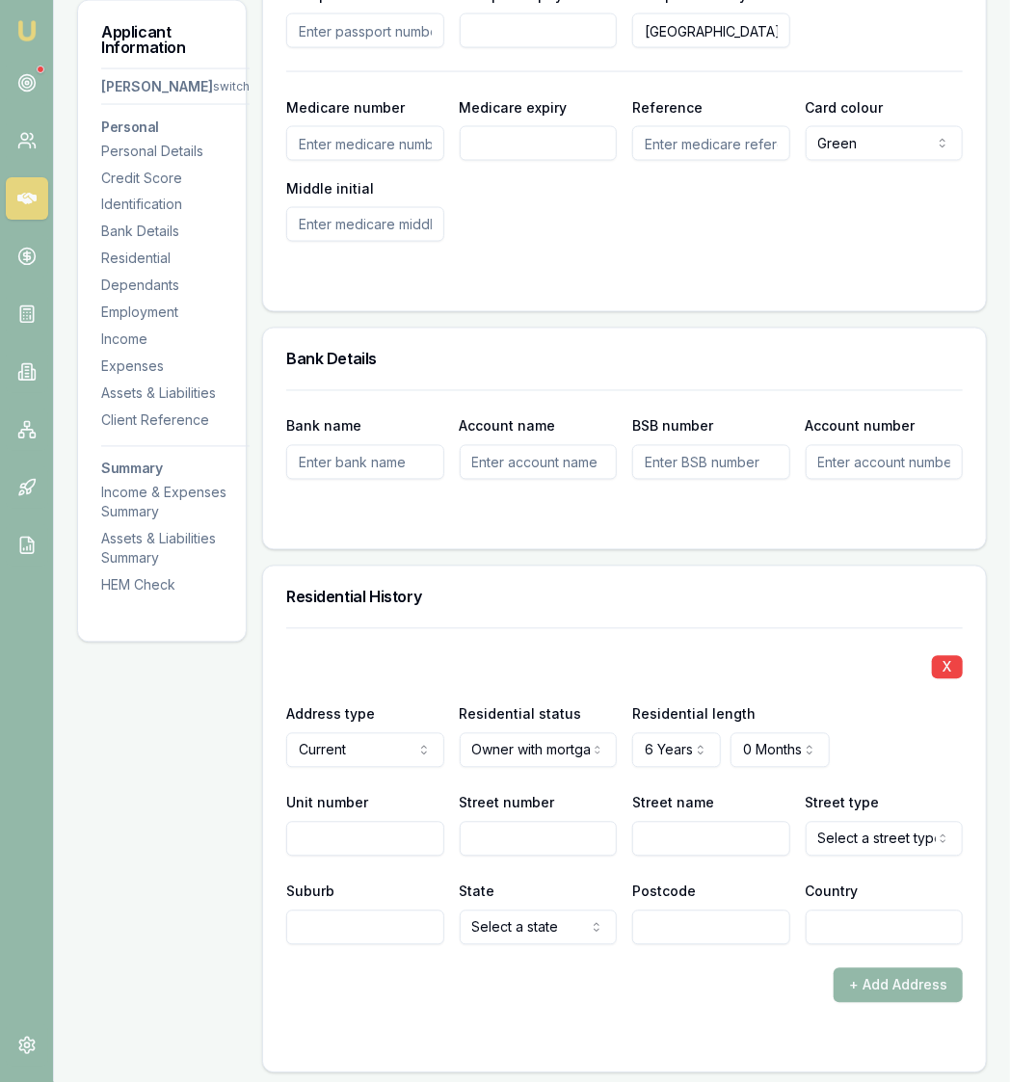
click at [528, 829] on input "Street number" at bounding box center [539, 839] width 158 height 35
type input "10"
type input "[PERSON_NAME]"
select select "Circle"
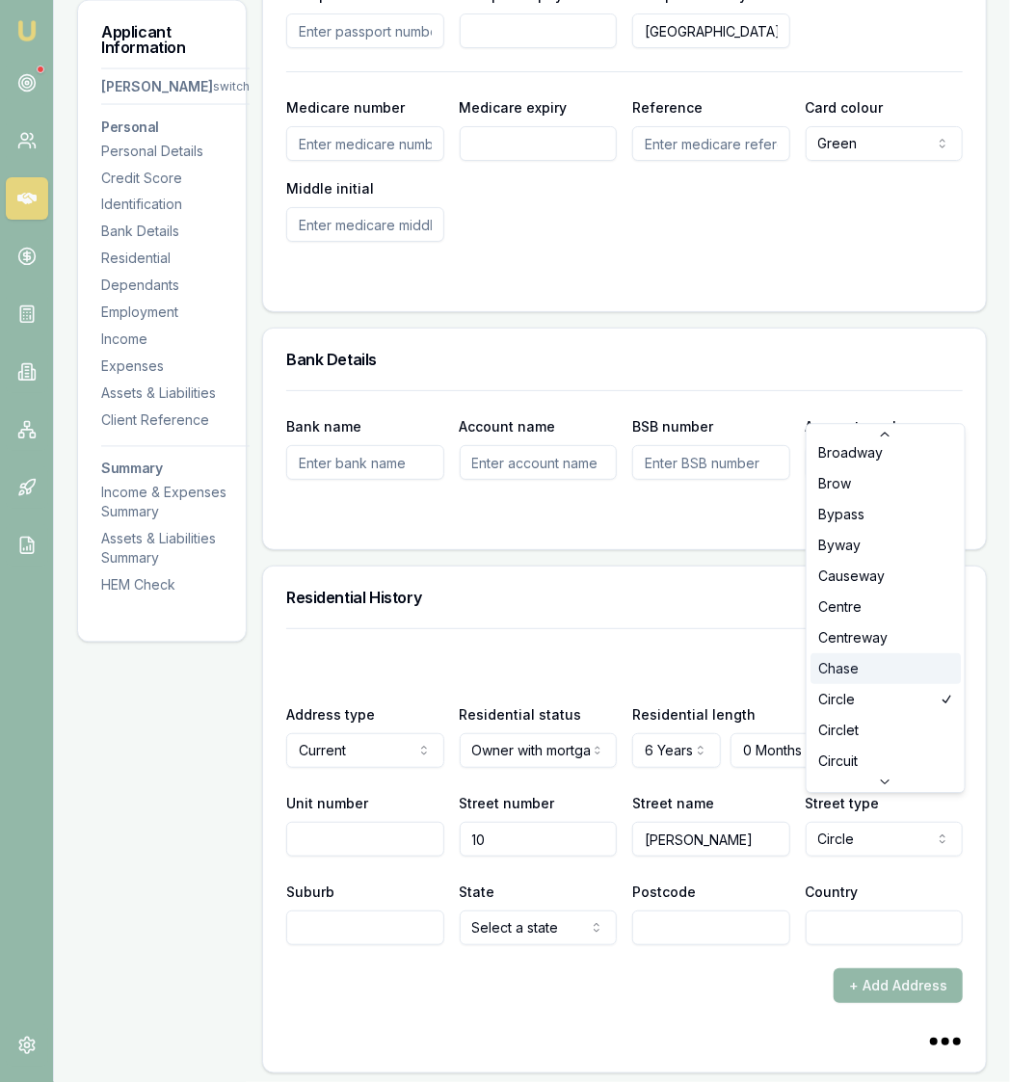
scroll to position [0, 0]
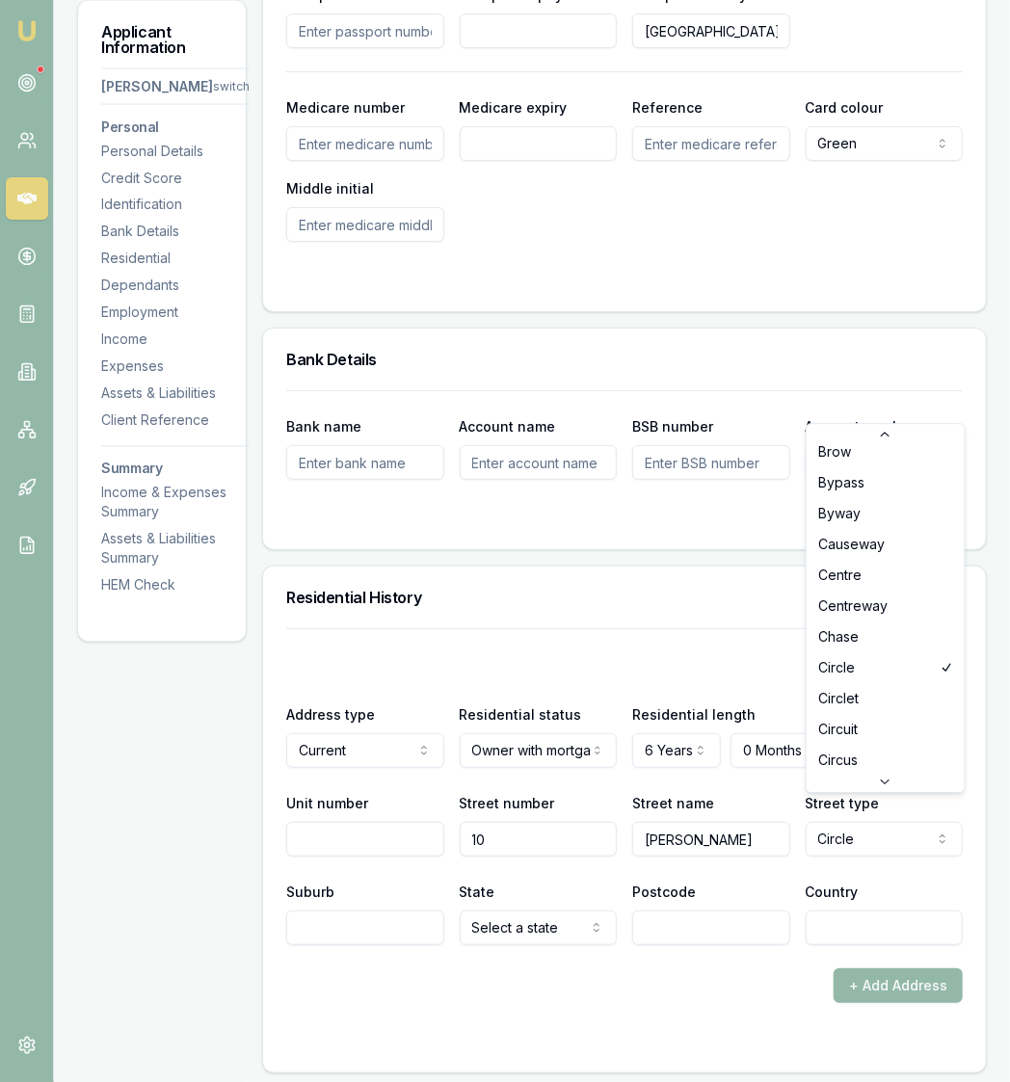
scroll to position [631, 0]
select select "Circuit"
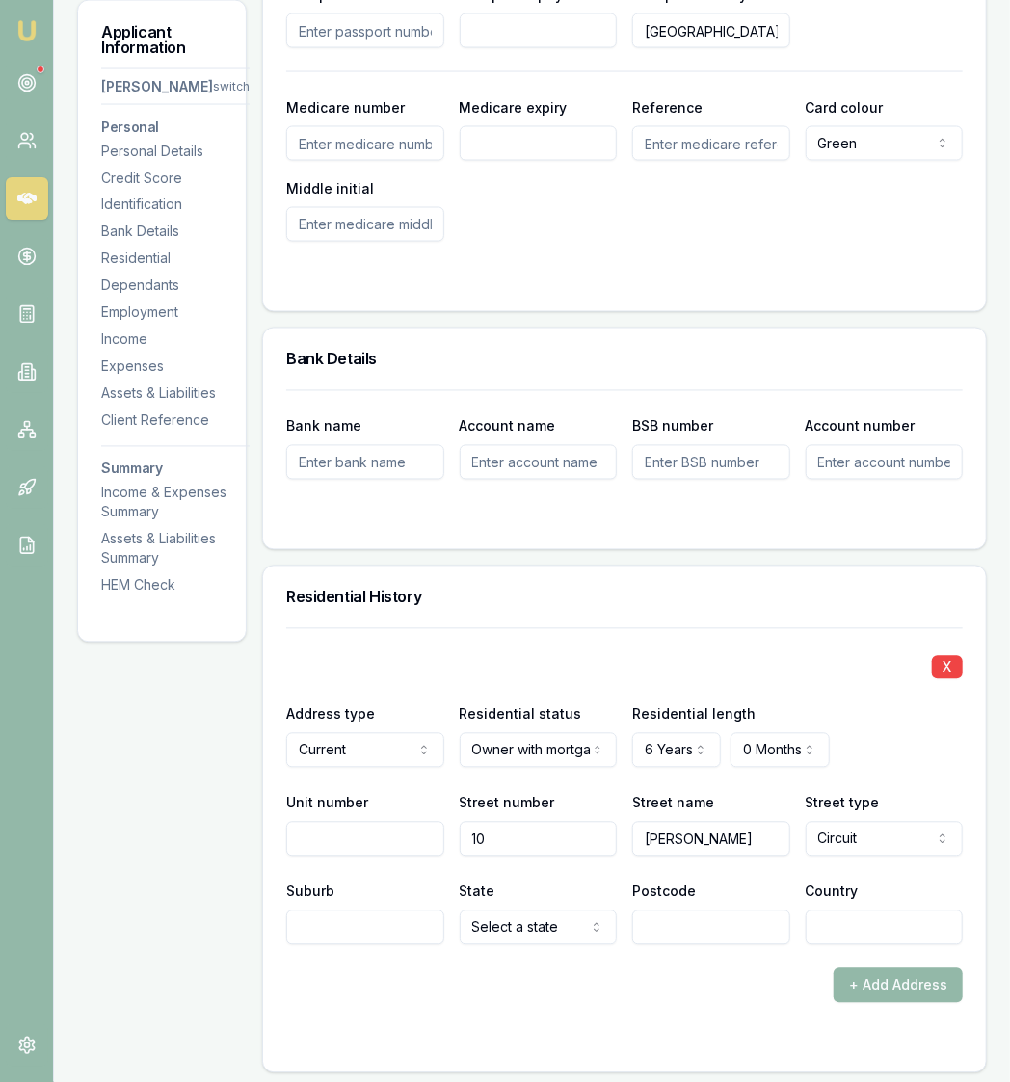
click at [704, 830] on div "Unit number Street number 10 Street name [PERSON_NAME] Street type Circuit Acce…" at bounding box center [624, 824] width 676 height 66
click at [383, 911] on input "Suburb" at bounding box center [365, 928] width 158 height 35
type input "[PERSON_NAME]"
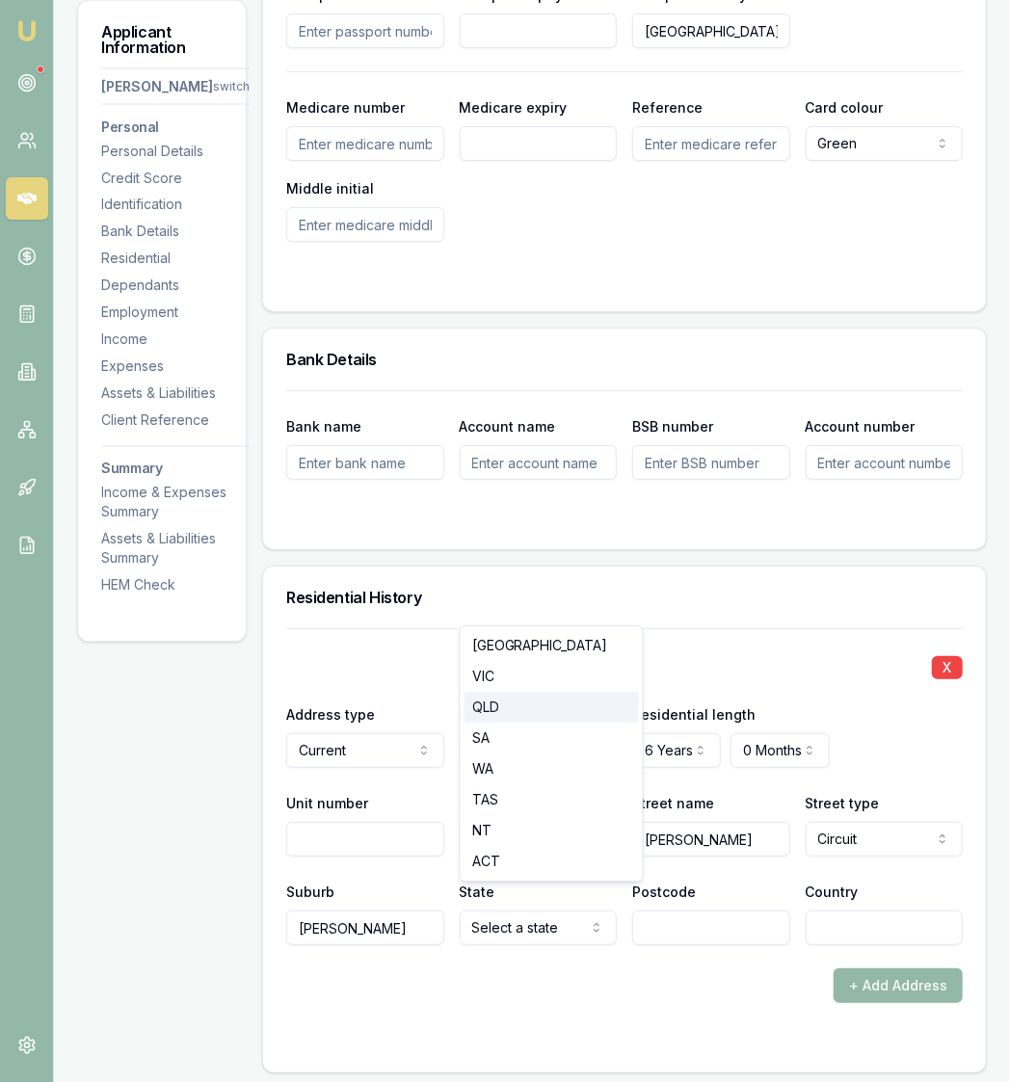
select select "QLD"
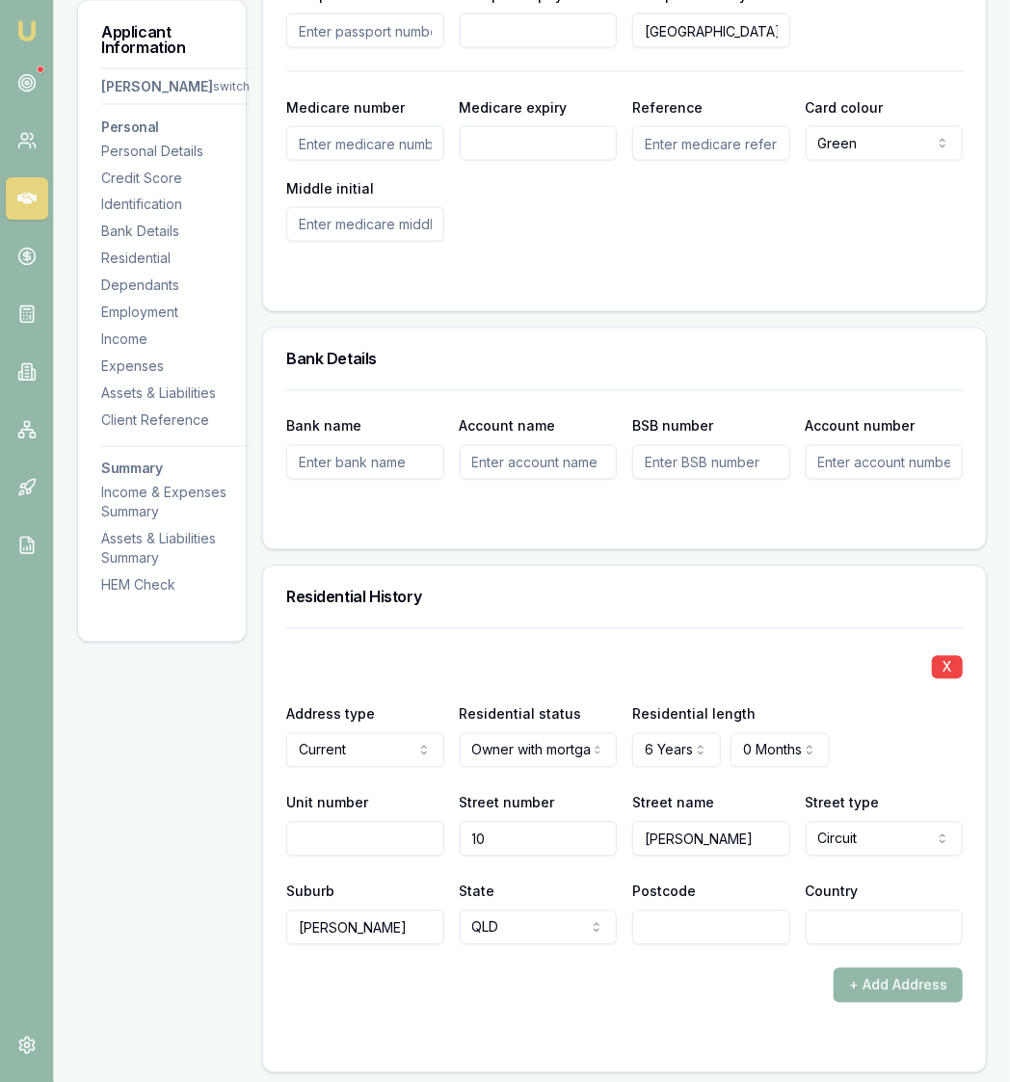
click at [706, 911] on input "Postcode" at bounding box center [711, 928] width 158 height 35
type input "4817"
type input "[GEOGRAPHIC_DATA]"
click at [704, 981] on form "X Address type Current Current Previous Residential status Owner with mortgage …" at bounding box center [624, 838] width 676 height 421
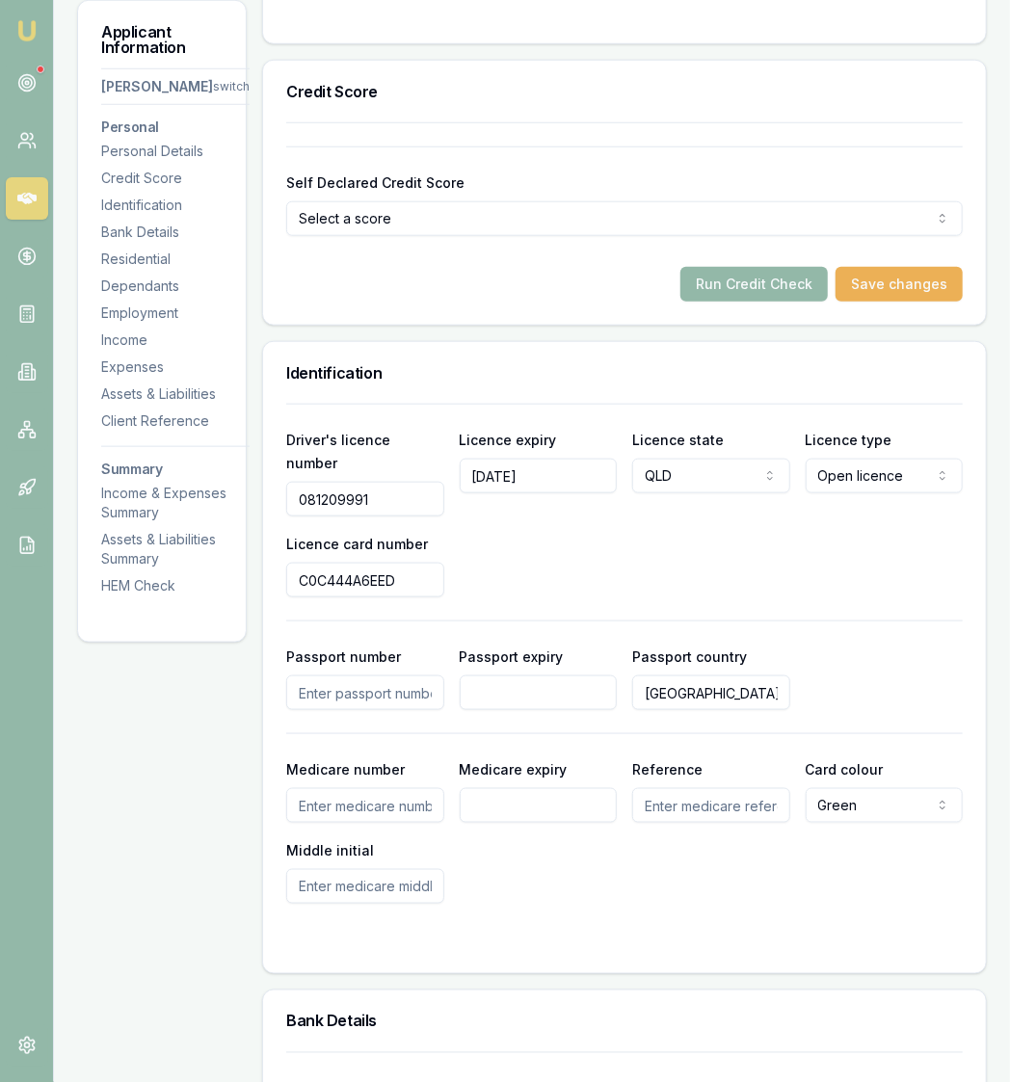
scroll to position [562, 0]
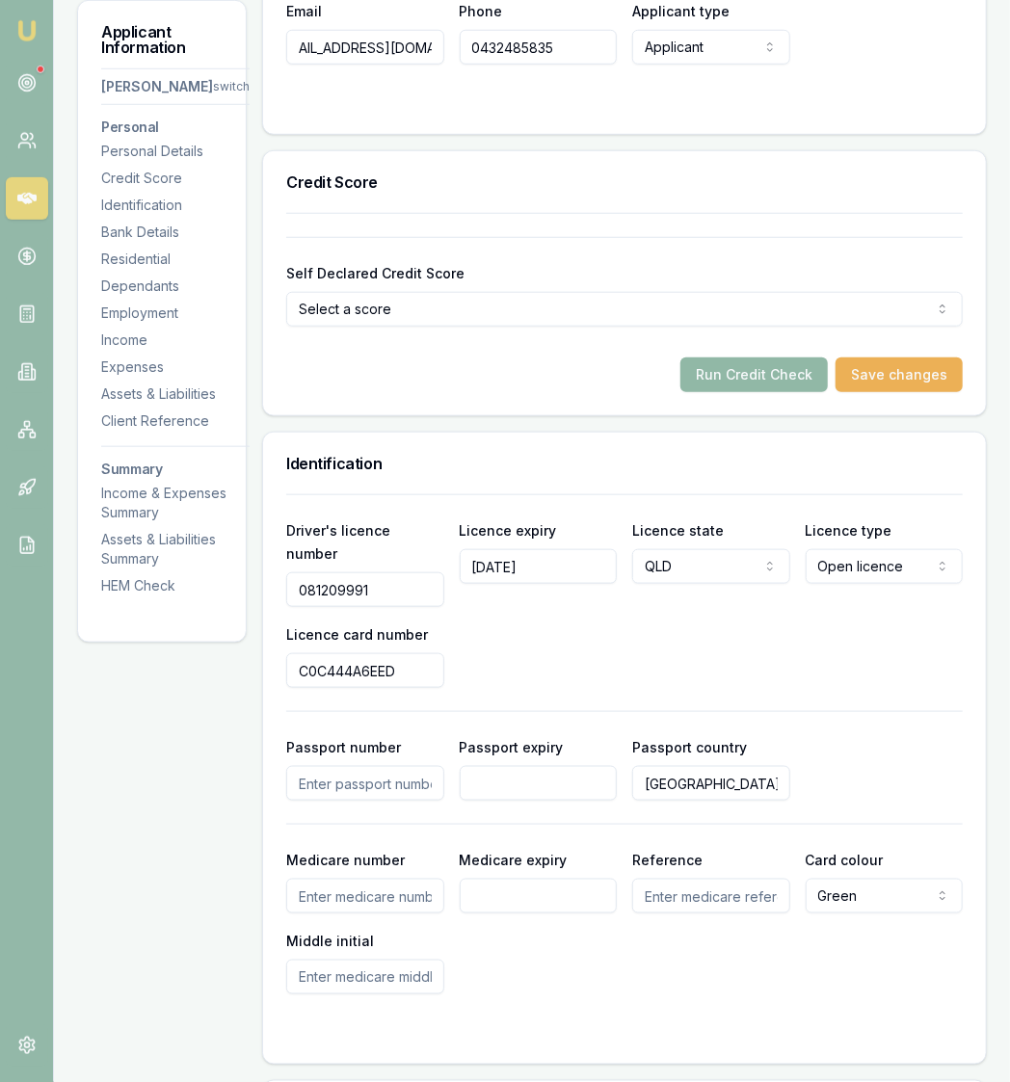
click at [753, 364] on button "Run Credit Check" at bounding box center [753, 374] width 147 height 35
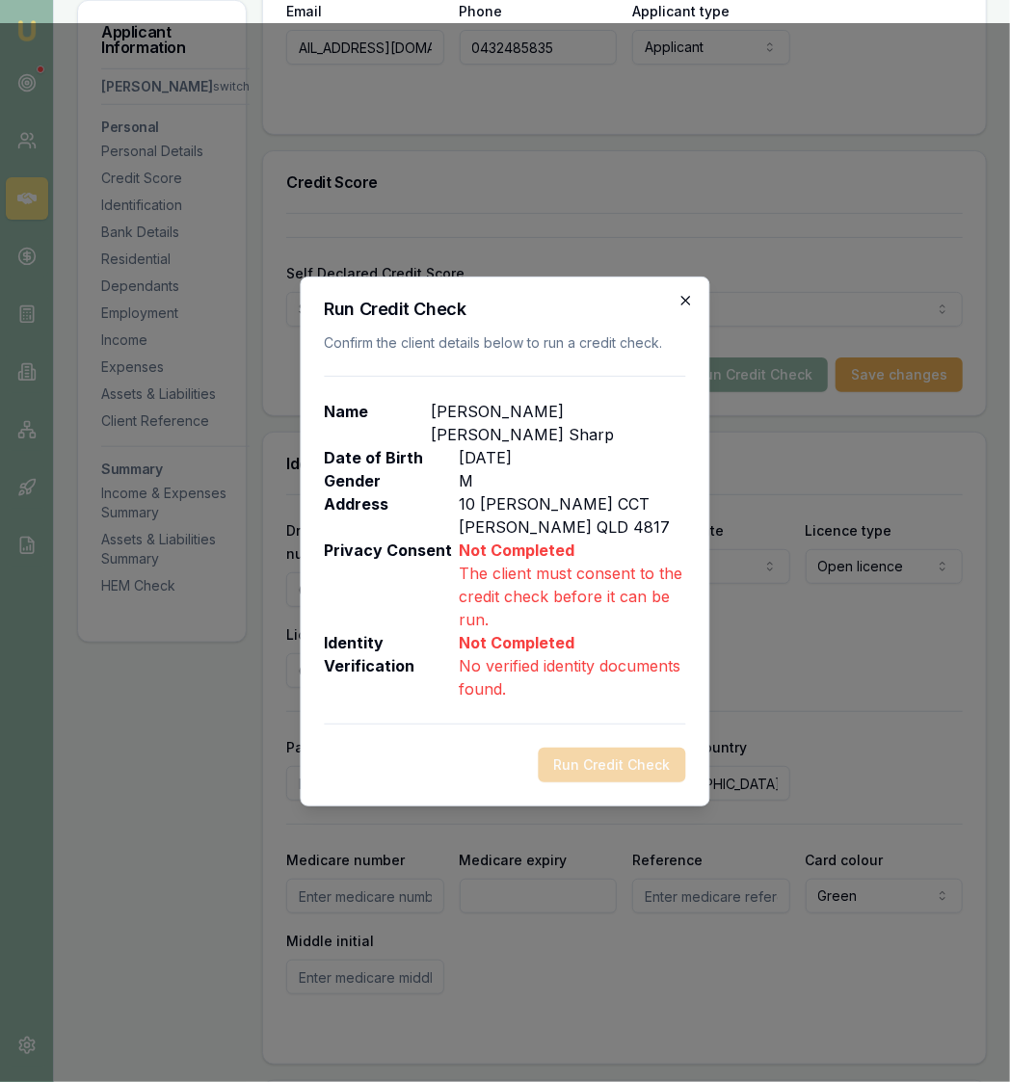
click at [690, 308] on icon "button" at bounding box center [685, 300] width 15 height 15
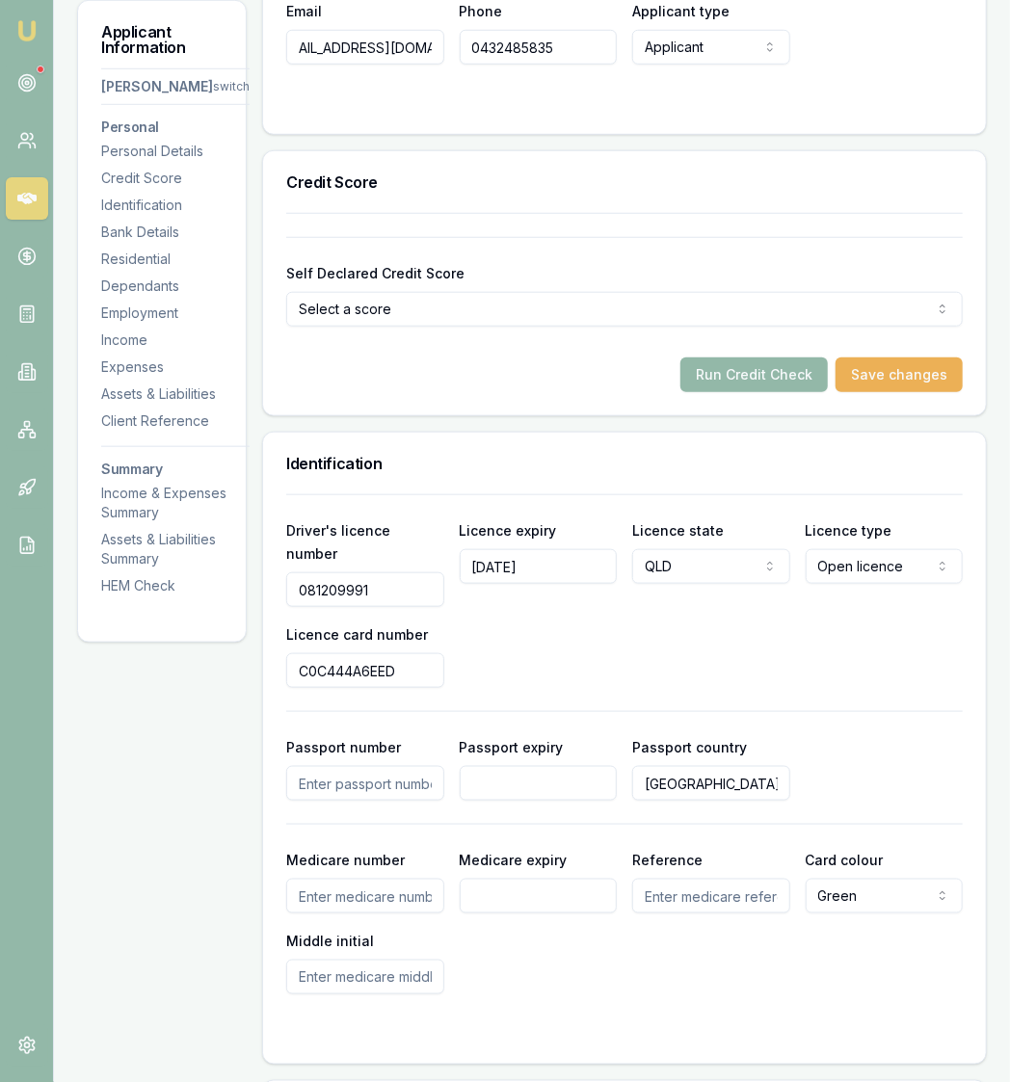
scroll to position [0, 0]
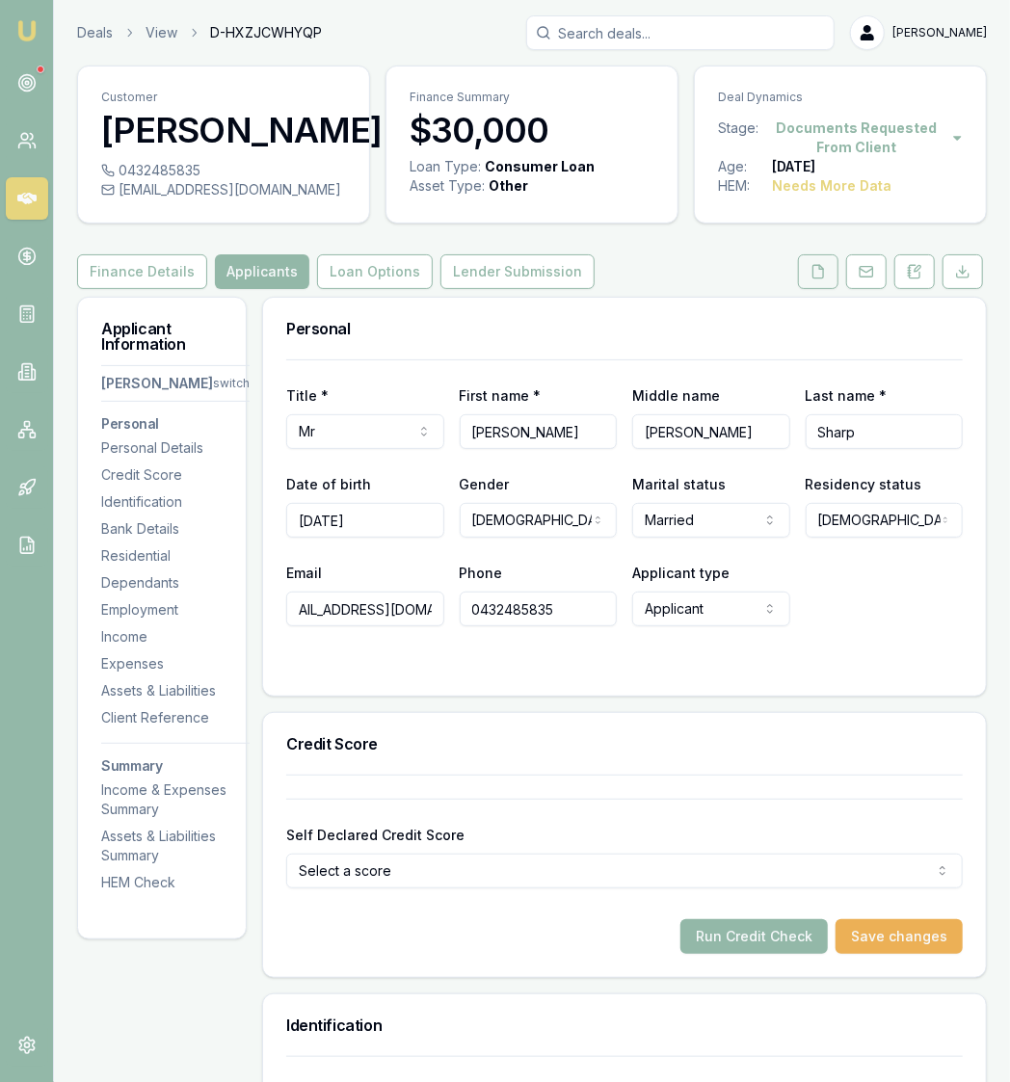
click at [826, 268] on icon at bounding box center [817, 271] width 15 height 15
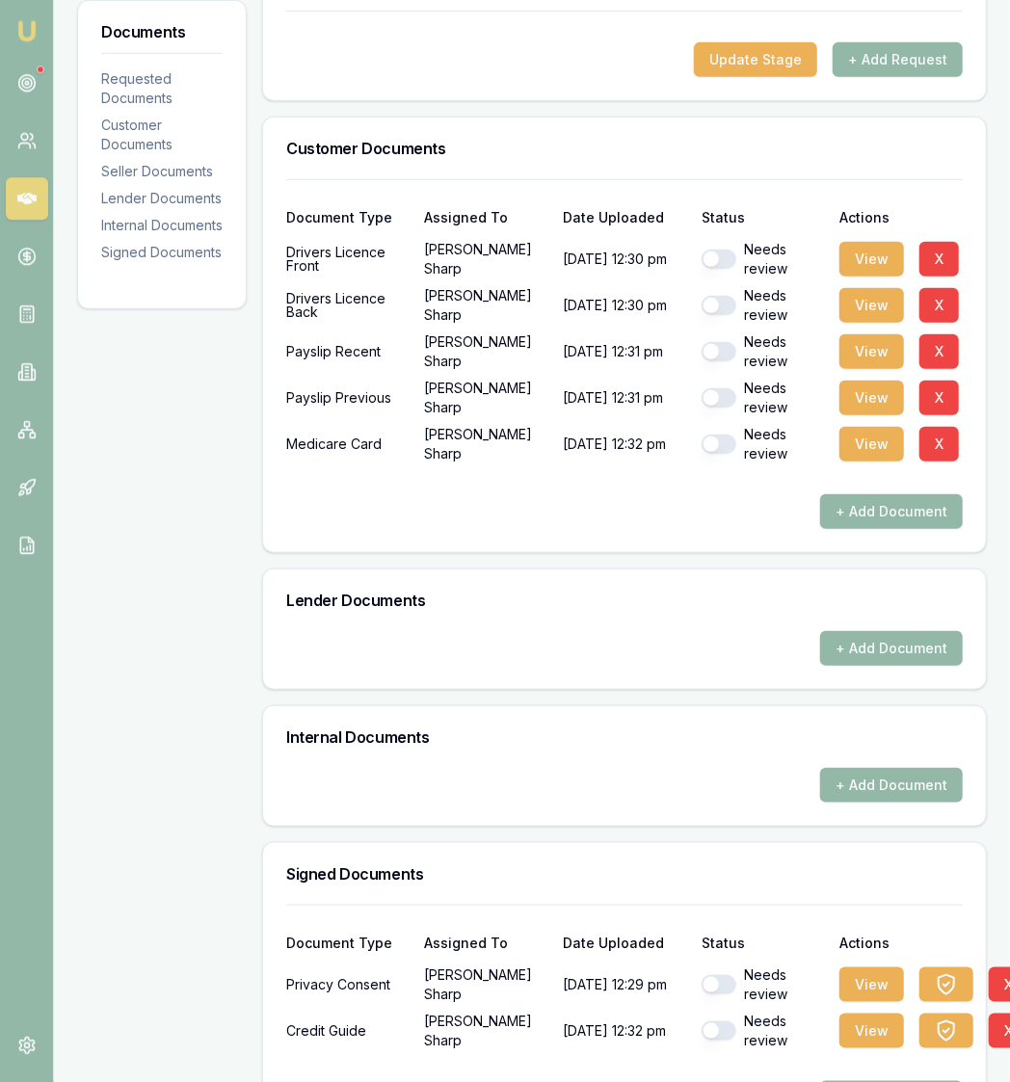
scroll to position [419, 0]
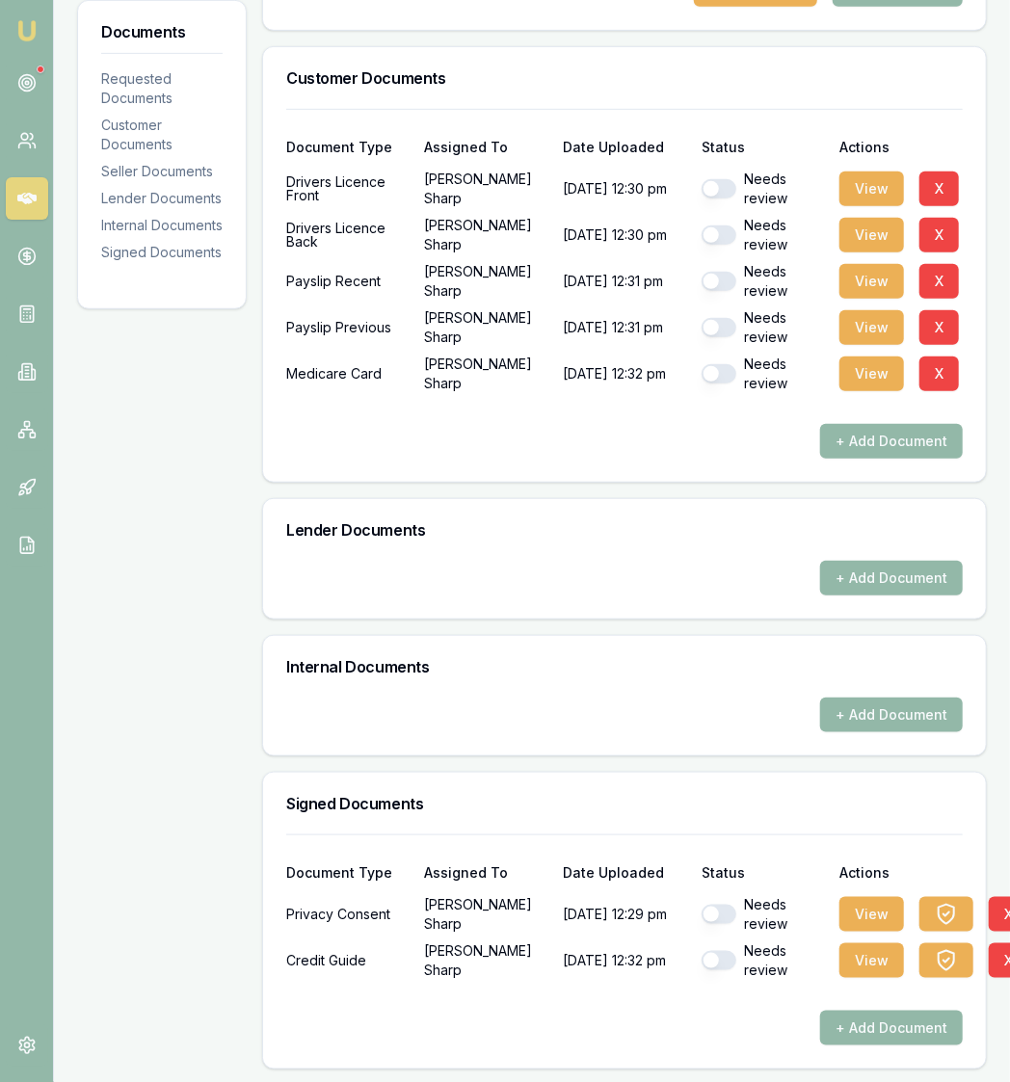
click at [707, 921] on div "Needs review" at bounding box center [762, 914] width 123 height 39
click at [721, 905] on button "button" at bounding box center [718, 914] width 35 height 19
checkbox input "true"
click at [720, 970] on div "Needs review" at bounding box center [762, 960] width 123 height 39
click at [715, 966] on button "button" at bounding box center [718, 960] width 35 height 19
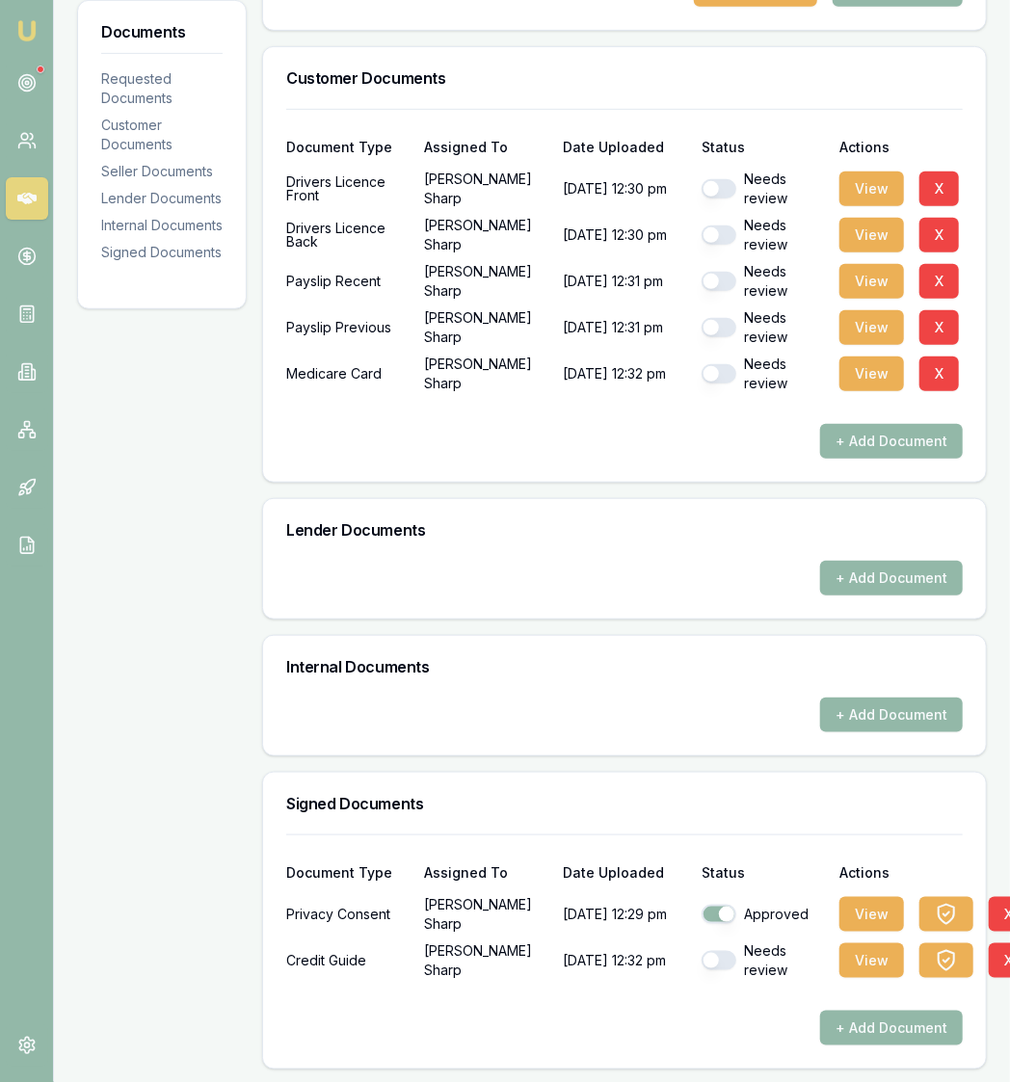
checkbox input "true"
click at [734, 180] on div "Needs review" at bounding box center [762, 189] width 123 height 39
click at [730, 179] on button "button" at bounding box center [718, 188] width 35 height 19
checkbox input "true"
click at [720, 221] on div "Needs review" at bounding box center [762, 235] width 123 height 39
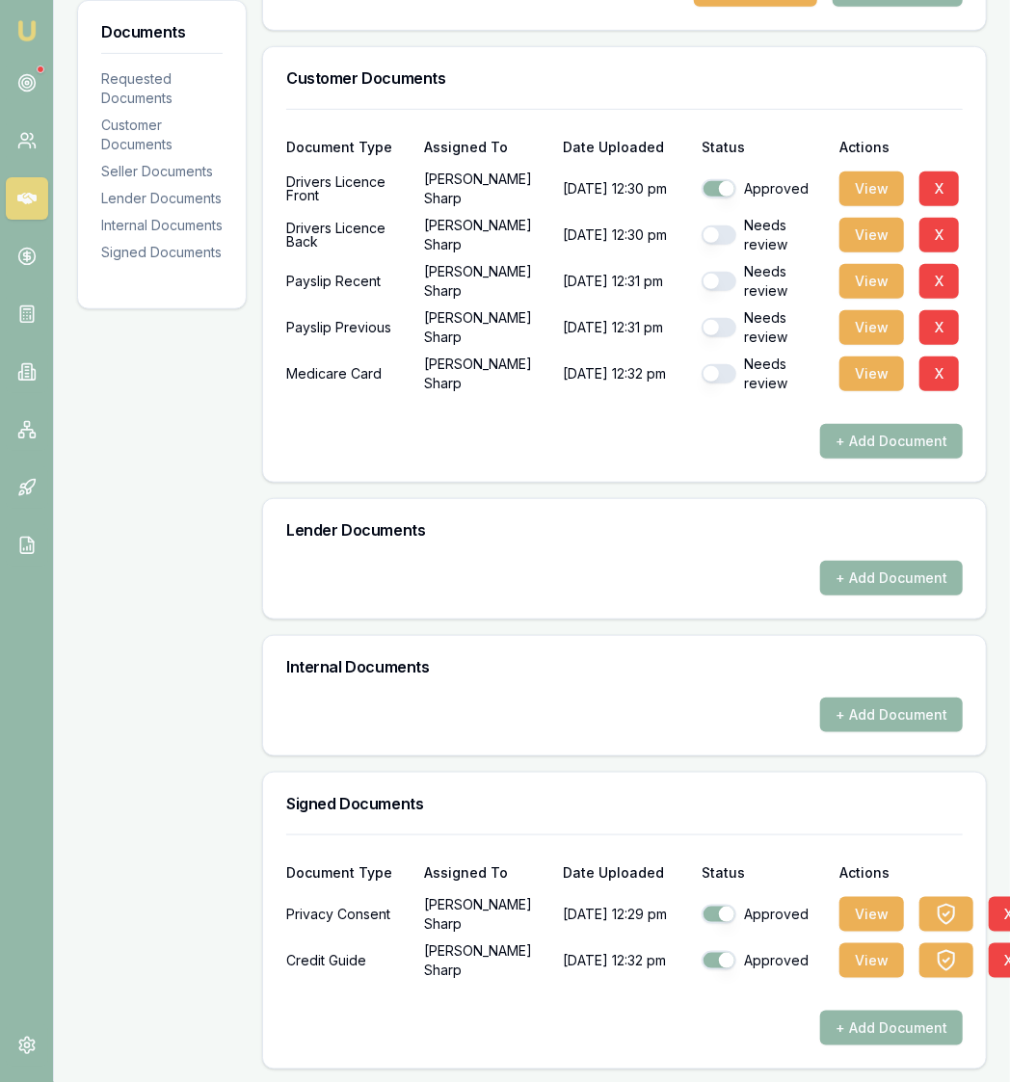
click at [722, 232] on button "button" at bounding box center [718, 234] width 35 height 19
checkbox input "true"
checkbox input "false"
checkbox input "true"
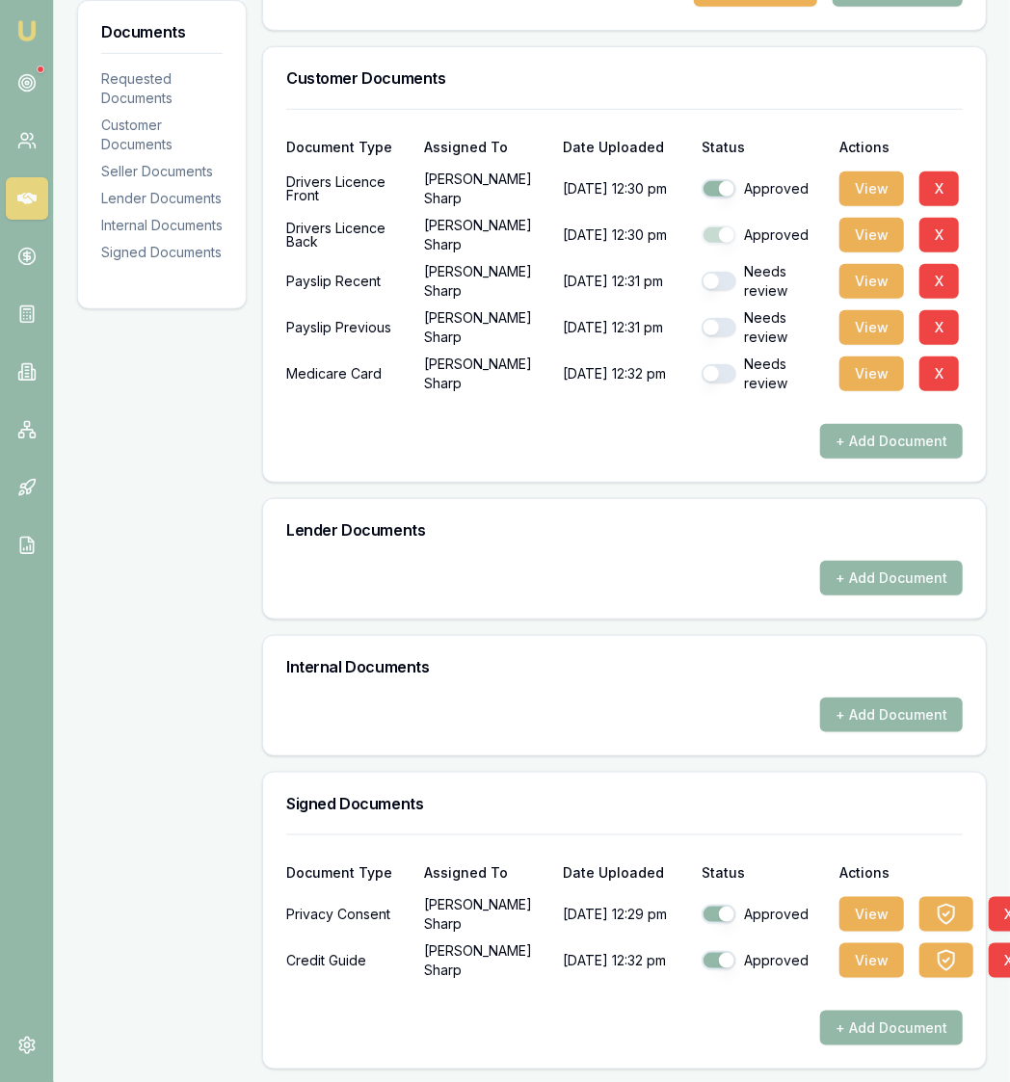
checkbox input "true"
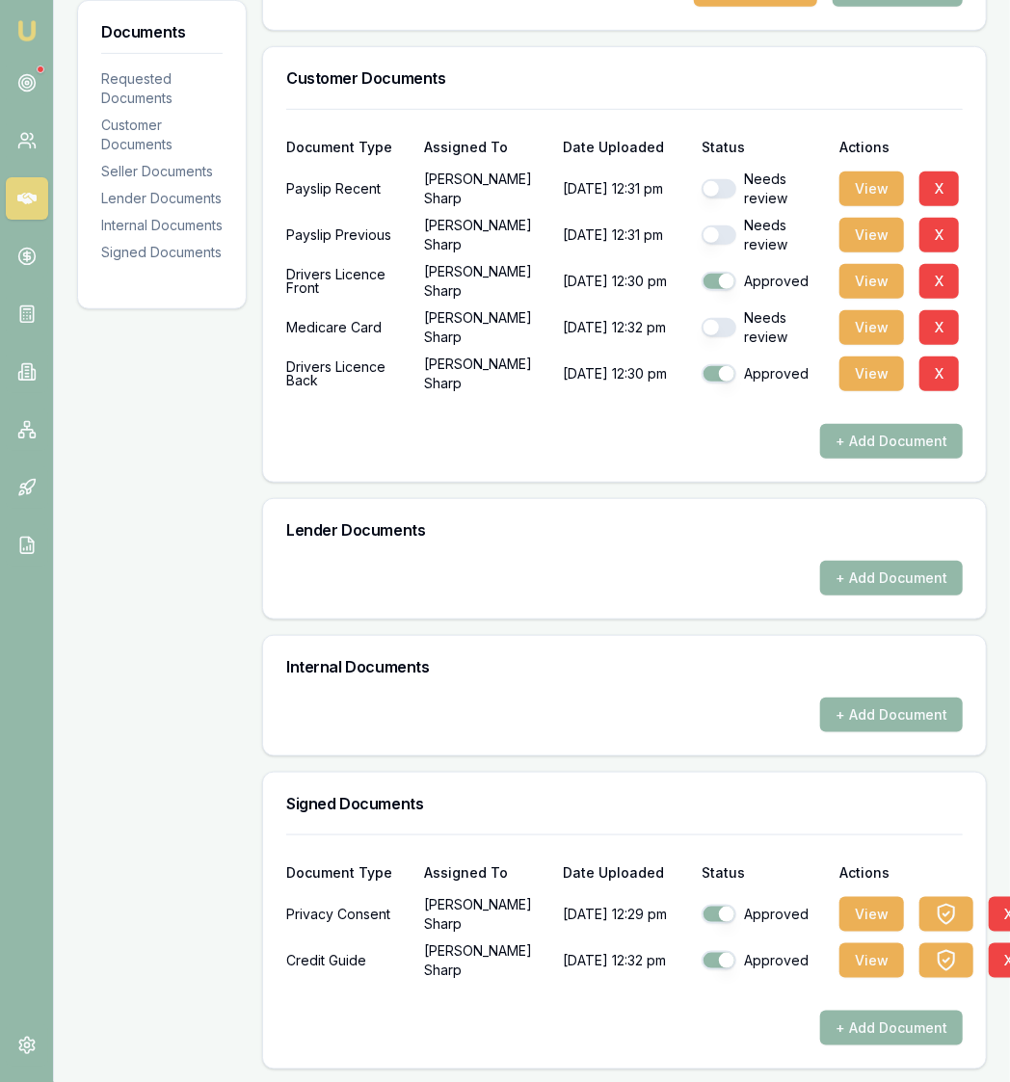
click at [730, 333] on button "button" at bounding box center [718, 327] width 35 height 19
checkbox input "true"
click at [605, 460] on div "Document Type Assigned To Date Uploaded Status Actions Payslip Recent [PERSON_N…" at bounding box center [624, 295] width 723 height 373
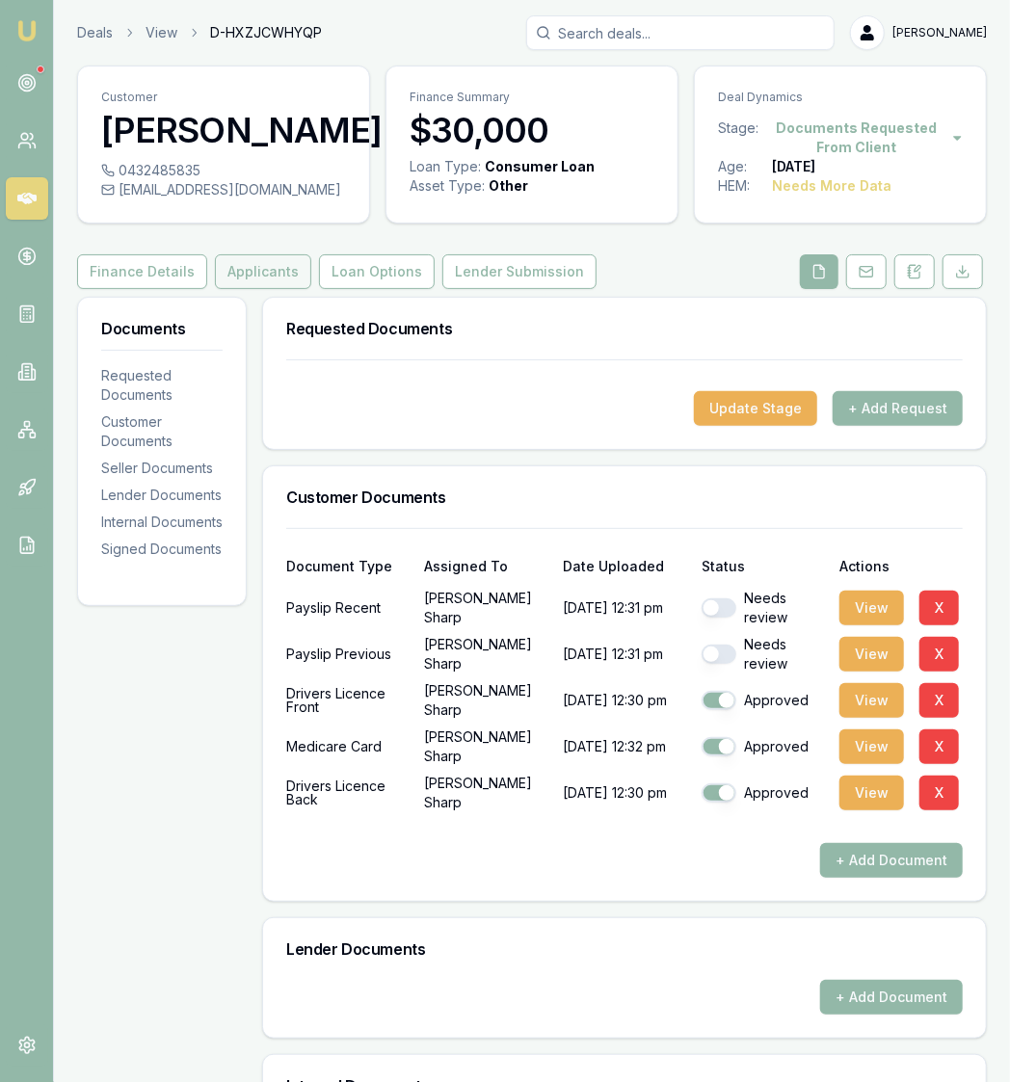
click at [230, 272] on button "Applicants" at bounding box center [263, 271] width 96 height 35
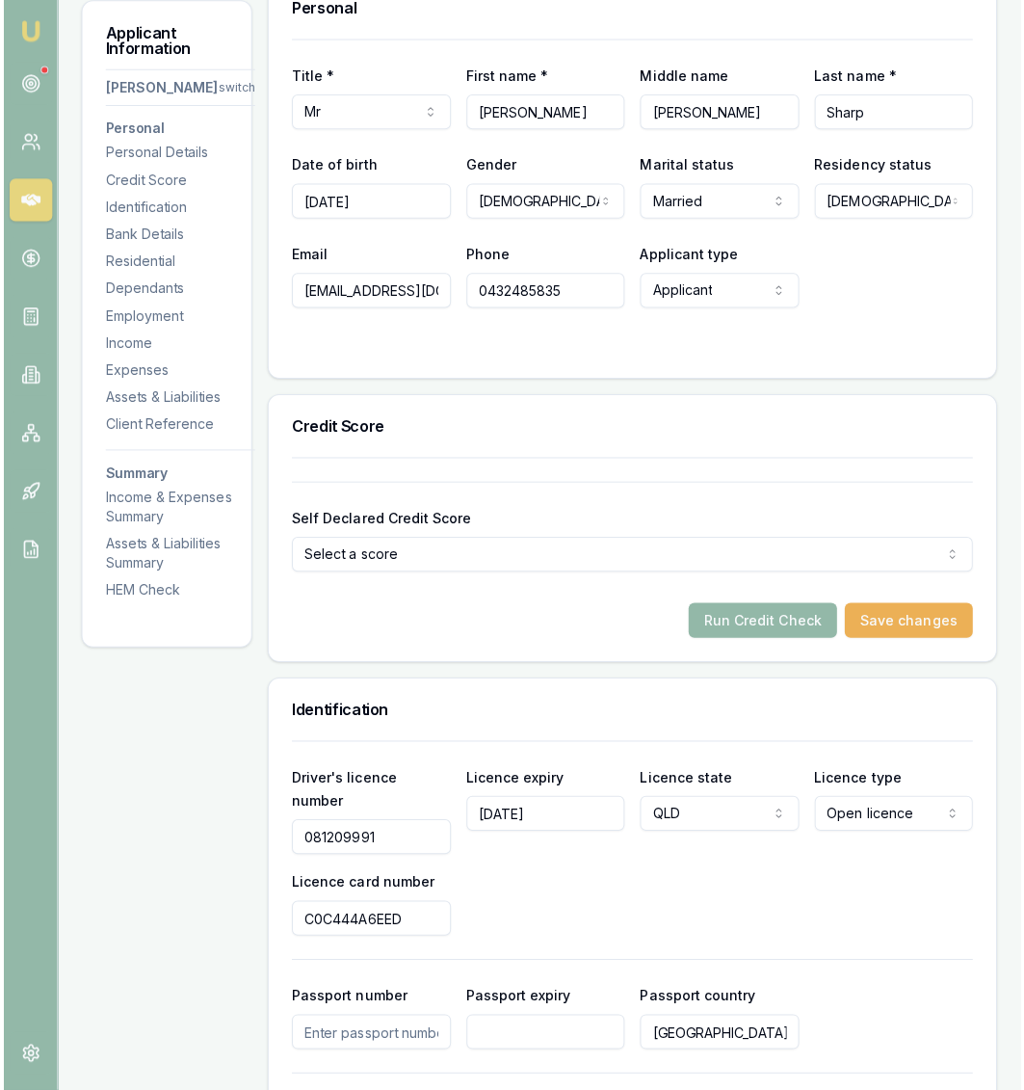
scroll to position [414, 0]
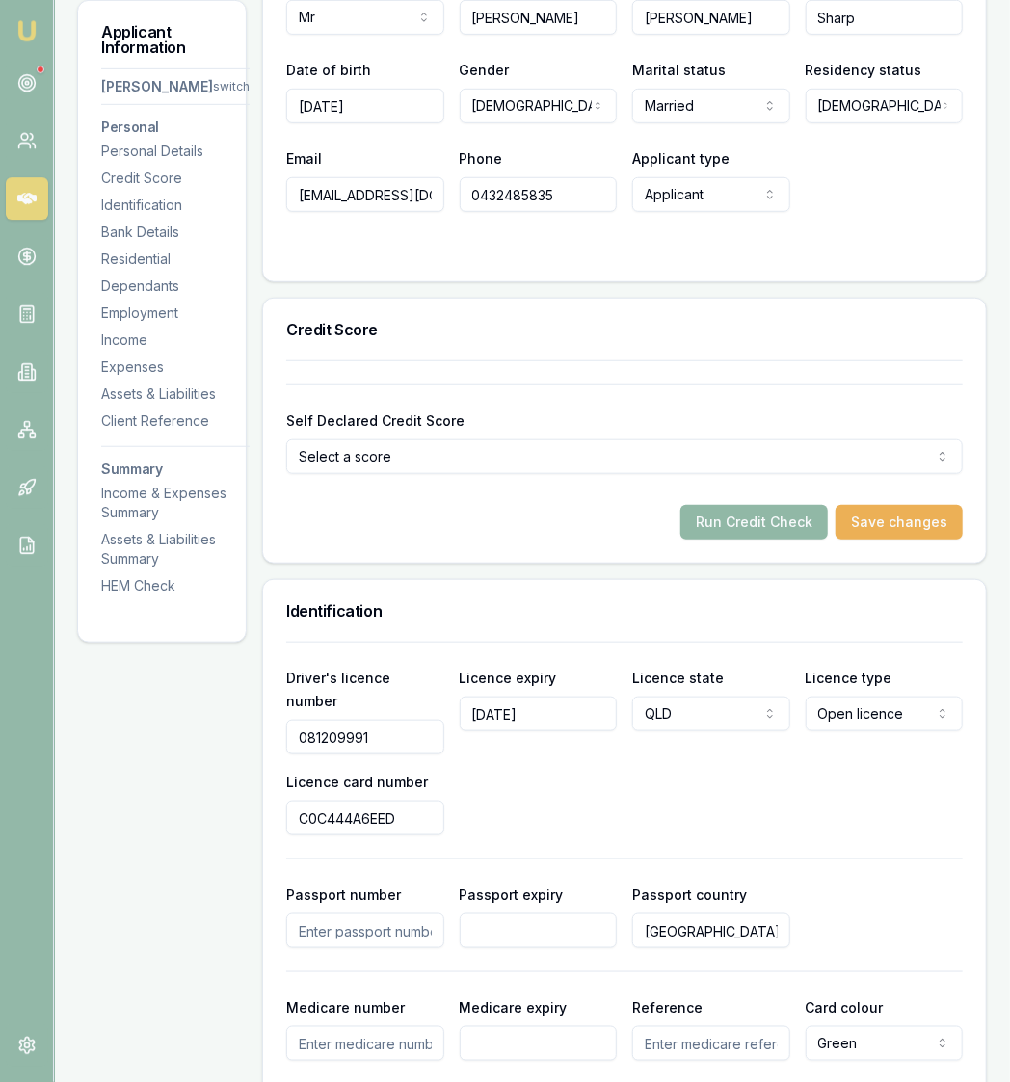
click at [808, 506] on button "Run Credit Check" at bounding box center [753, 522] width 147 height 35
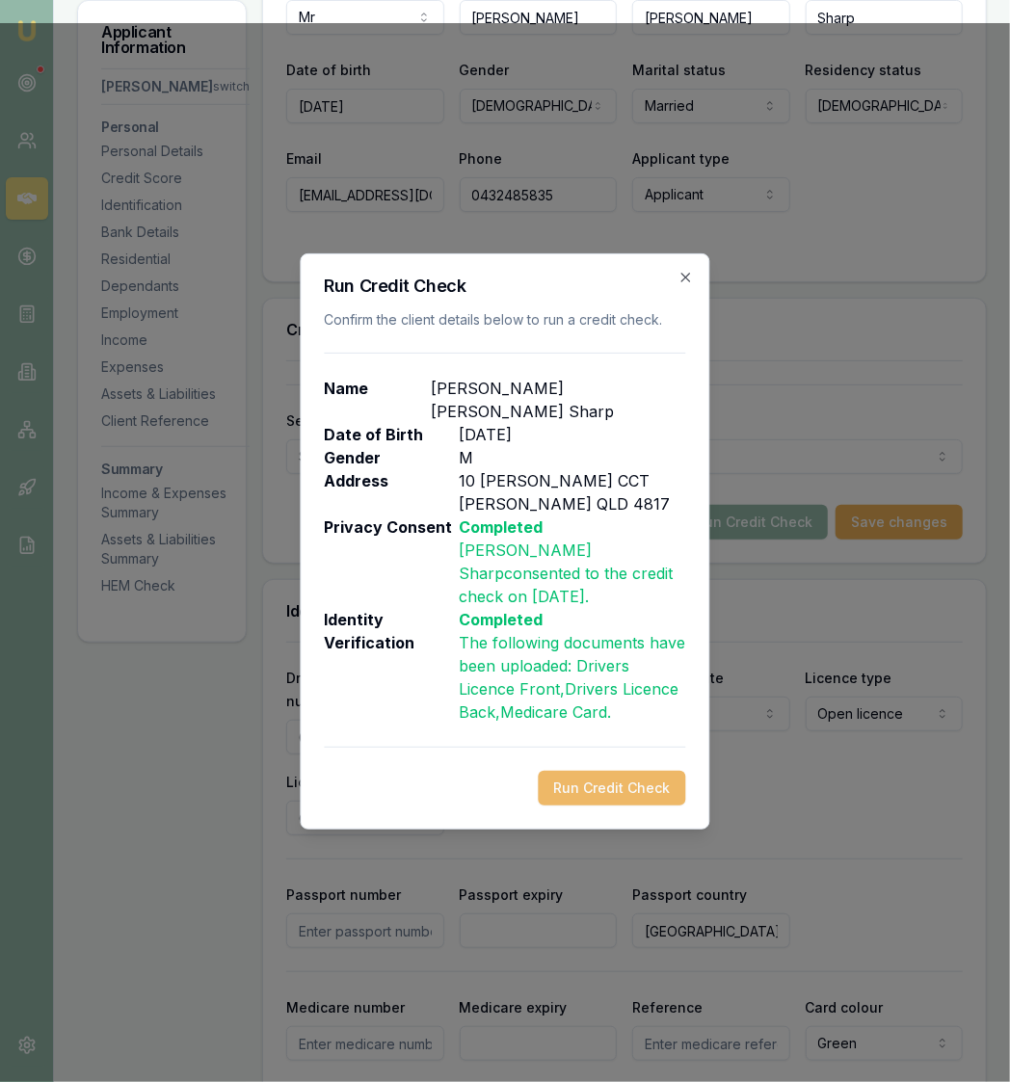
click at [614, 771] on button "Run Credit Check" at bounding box center [612, 788] width 147 height 35
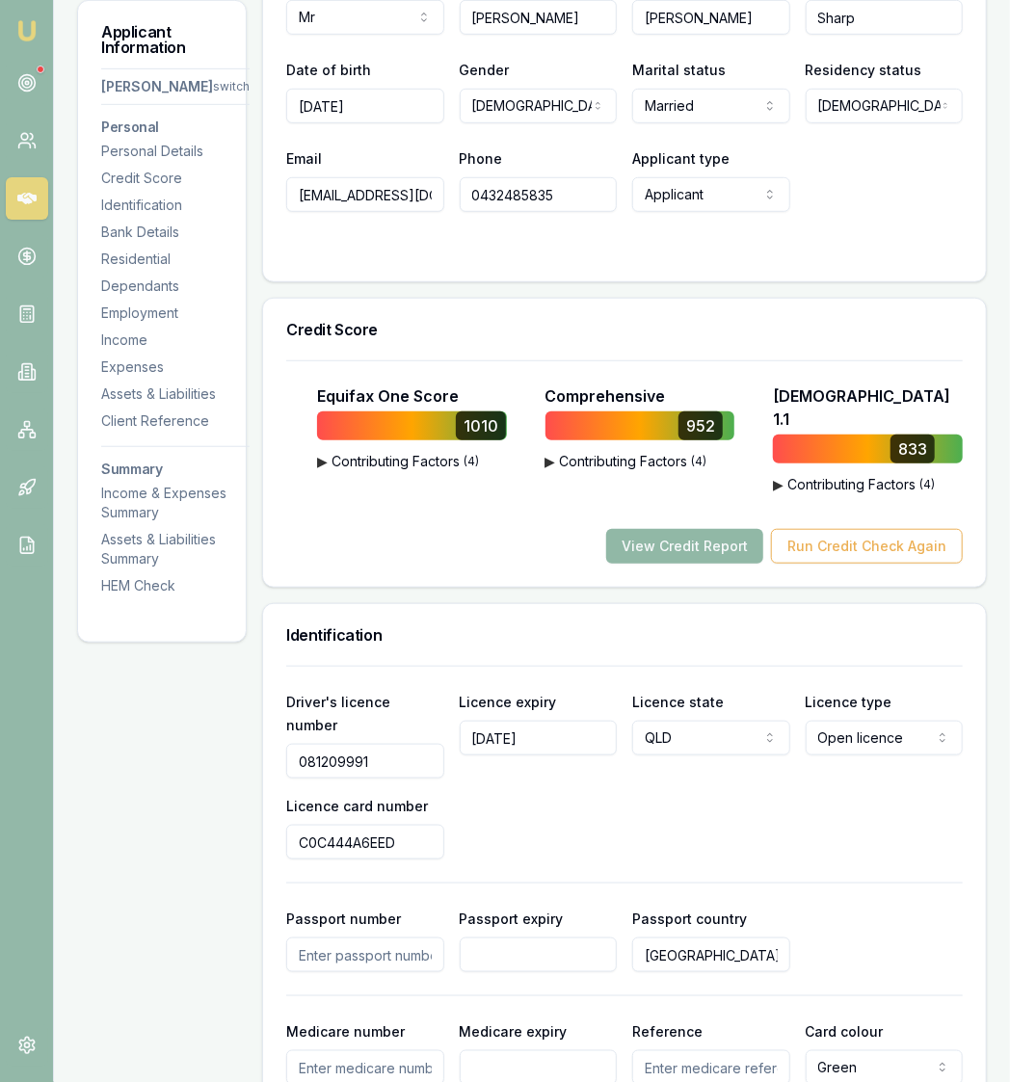
click at [641, 529] on button "View Credit Report" at bounding box center [684, 546] width 157 height 35
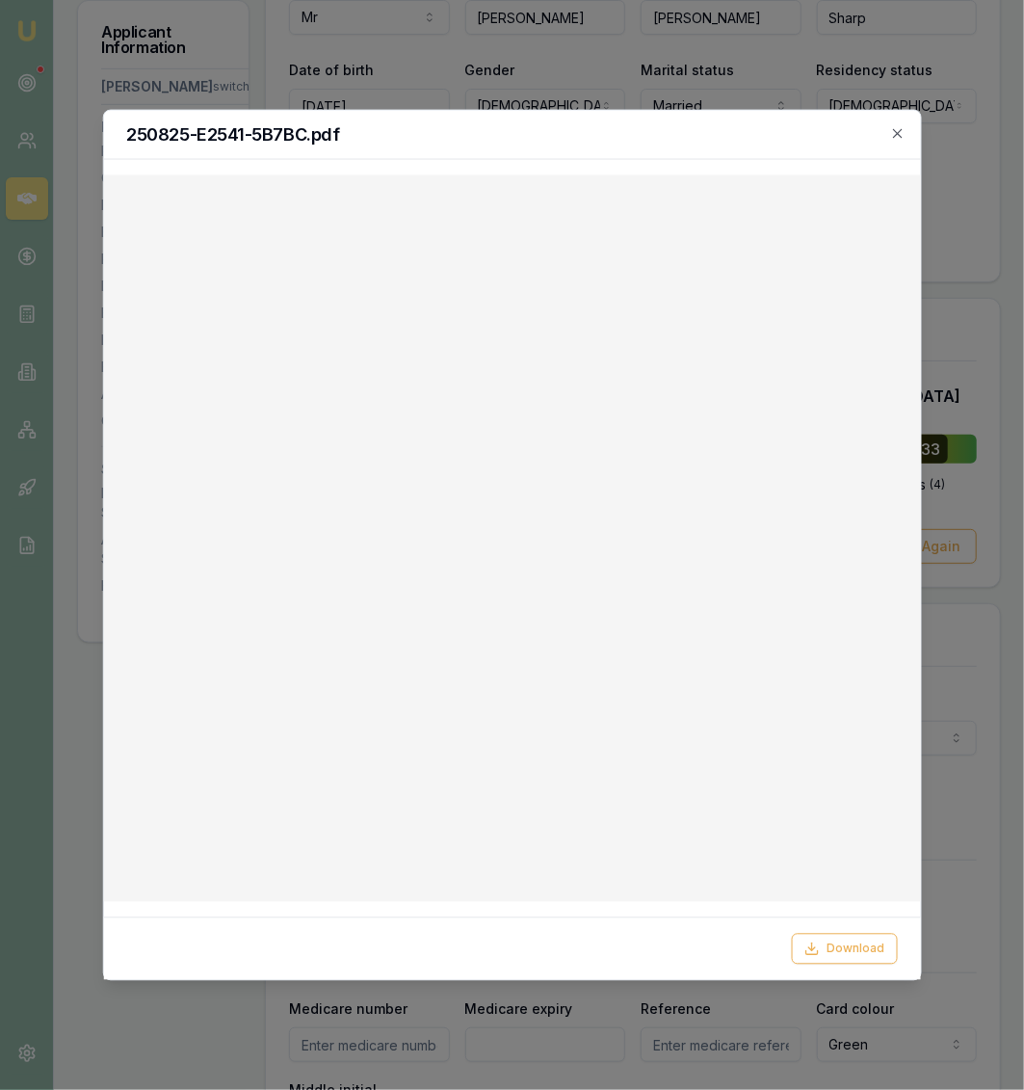
click at [462, 90] on div at bounding box center [512, 545] width 1024 height 1090
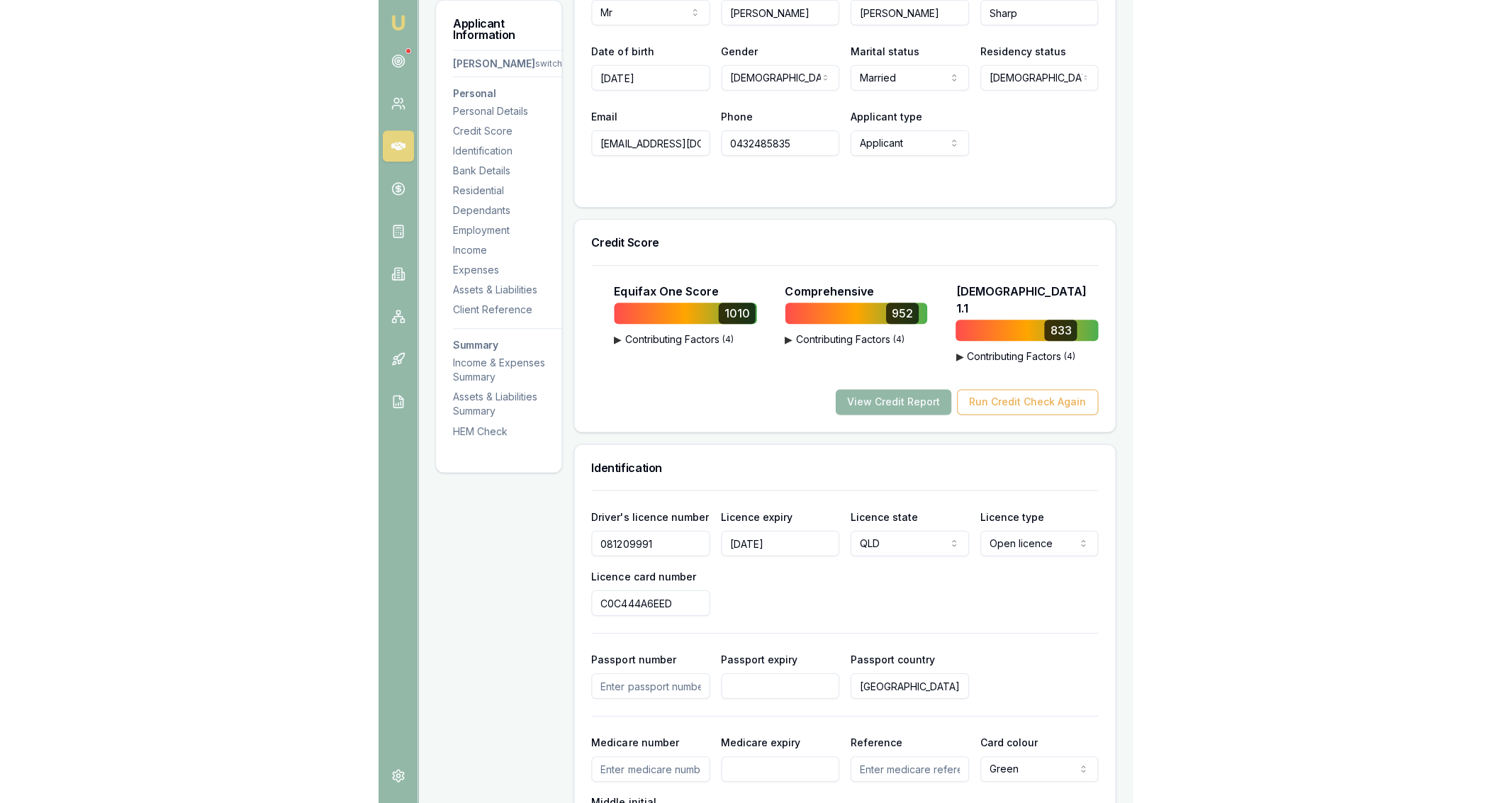
scroll to position [0, 0]
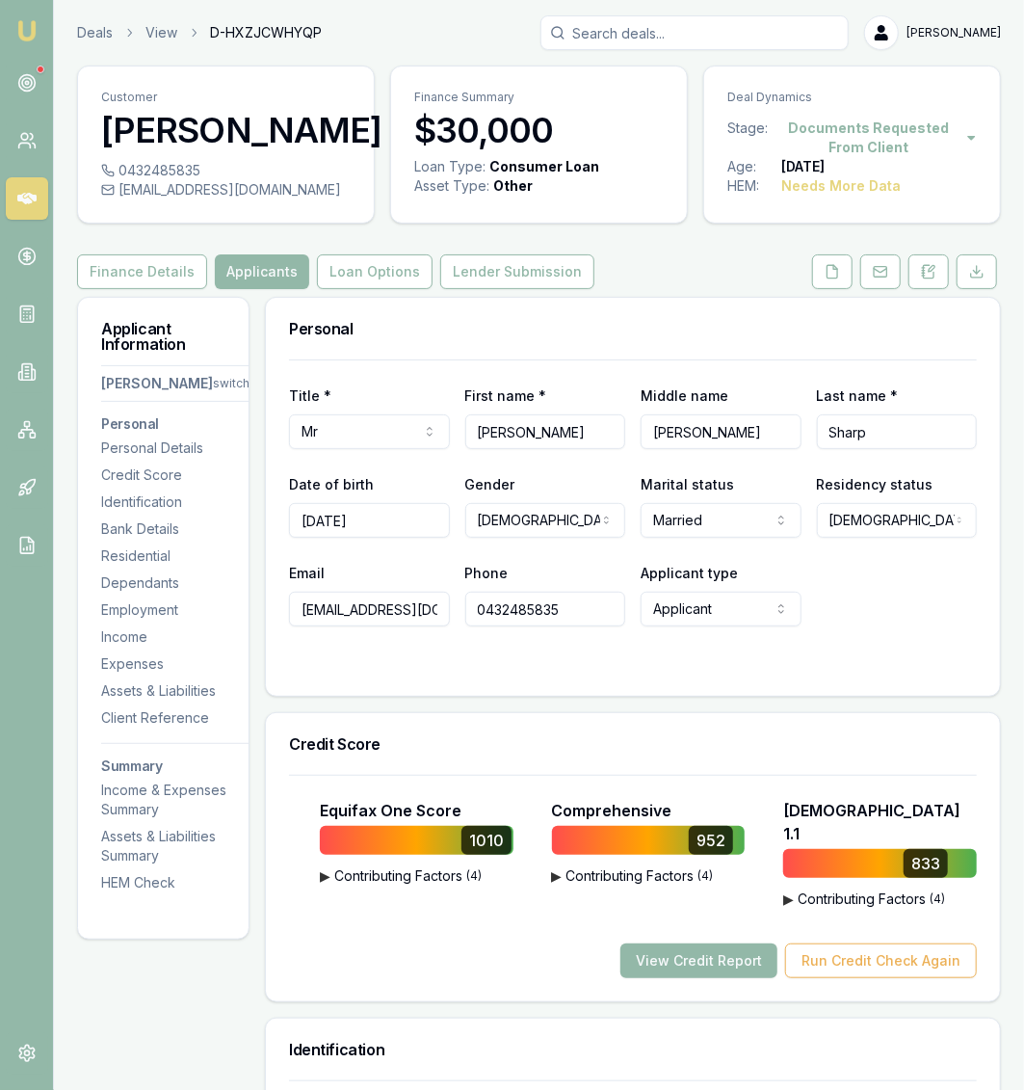
click at [227, 198] on div "[EMAIL_ADDRESS][DOMAIN_NAME]" at bounding box center [226, 189] width 250 height 19
click at [225, 198] on div "[EMAIL_ADDRESS][DOMAIN_NAME]" at bounding box center [226, 189] width 250 height 19
copy icon
click at [199, 170] on div "0432485835" at bounding box center [226, 170] width 250 height 19
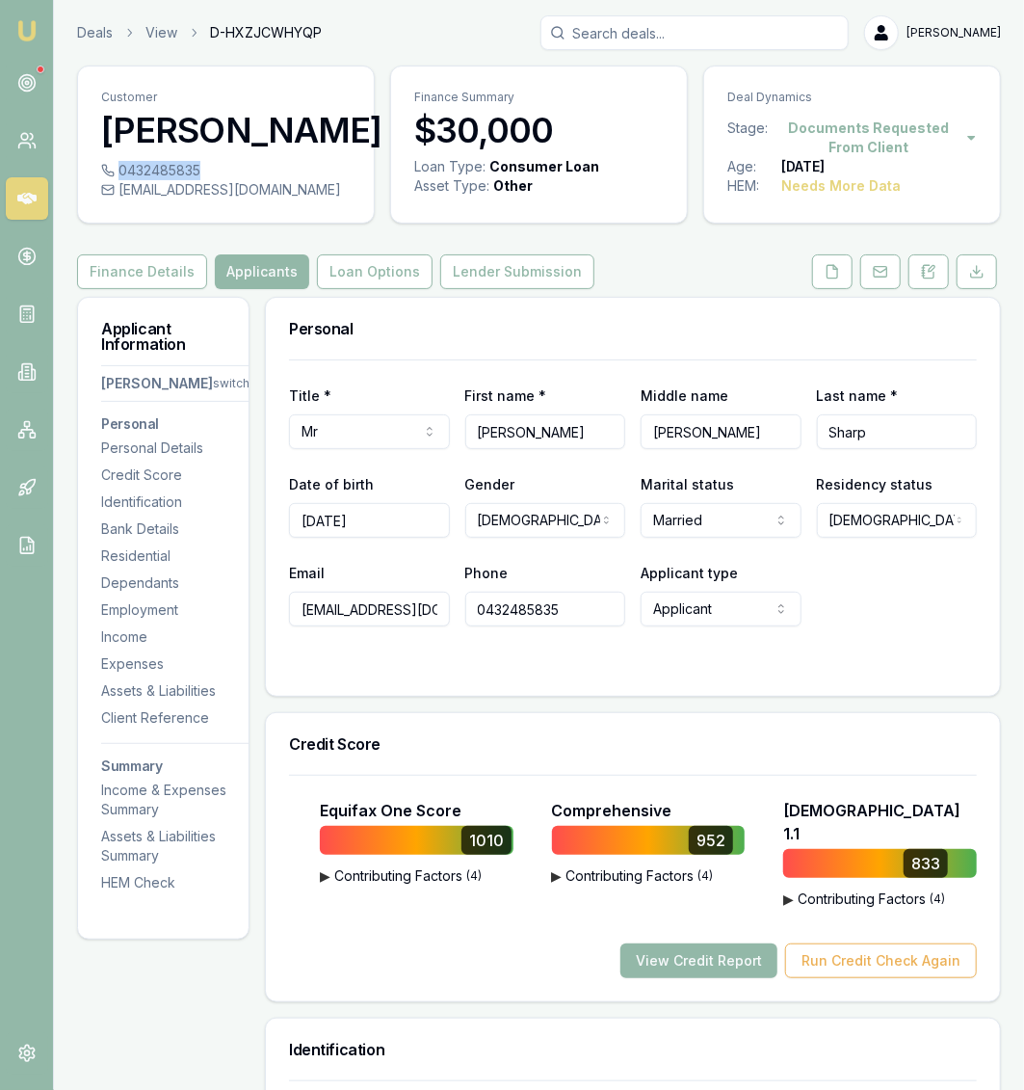
click at [199, 170] on div "0432485835" at bounding box center [226, 170] width 250 height 19
copy div "0432485835"
click at [564, 354] on div "Personal" at bounding box center [633, 329] width 734 height 62
click at [387, 516] on input "[DATE]" at bounding box center [369, 520] width 161 height 35
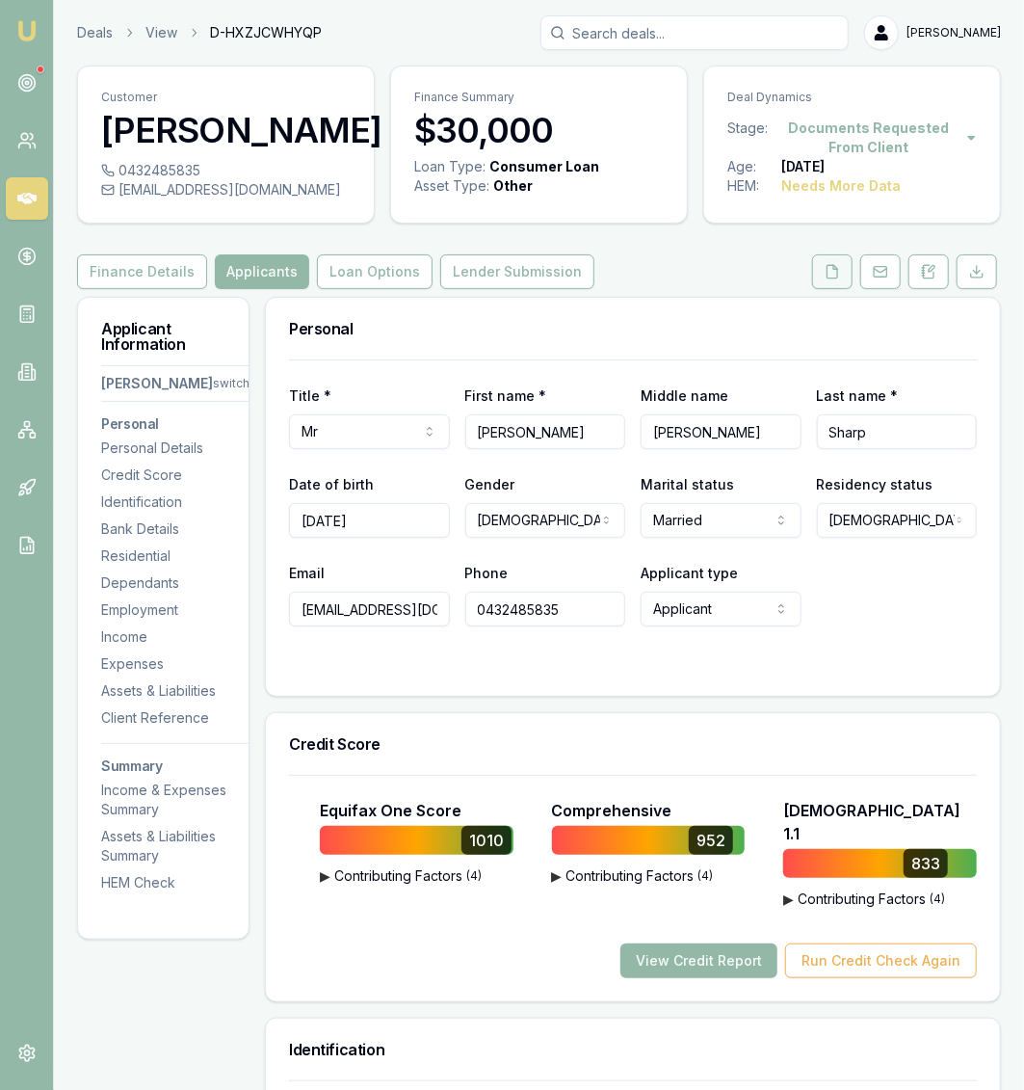
click at [822, 257] on button at bounding box center [832, 271] width 40 height 35
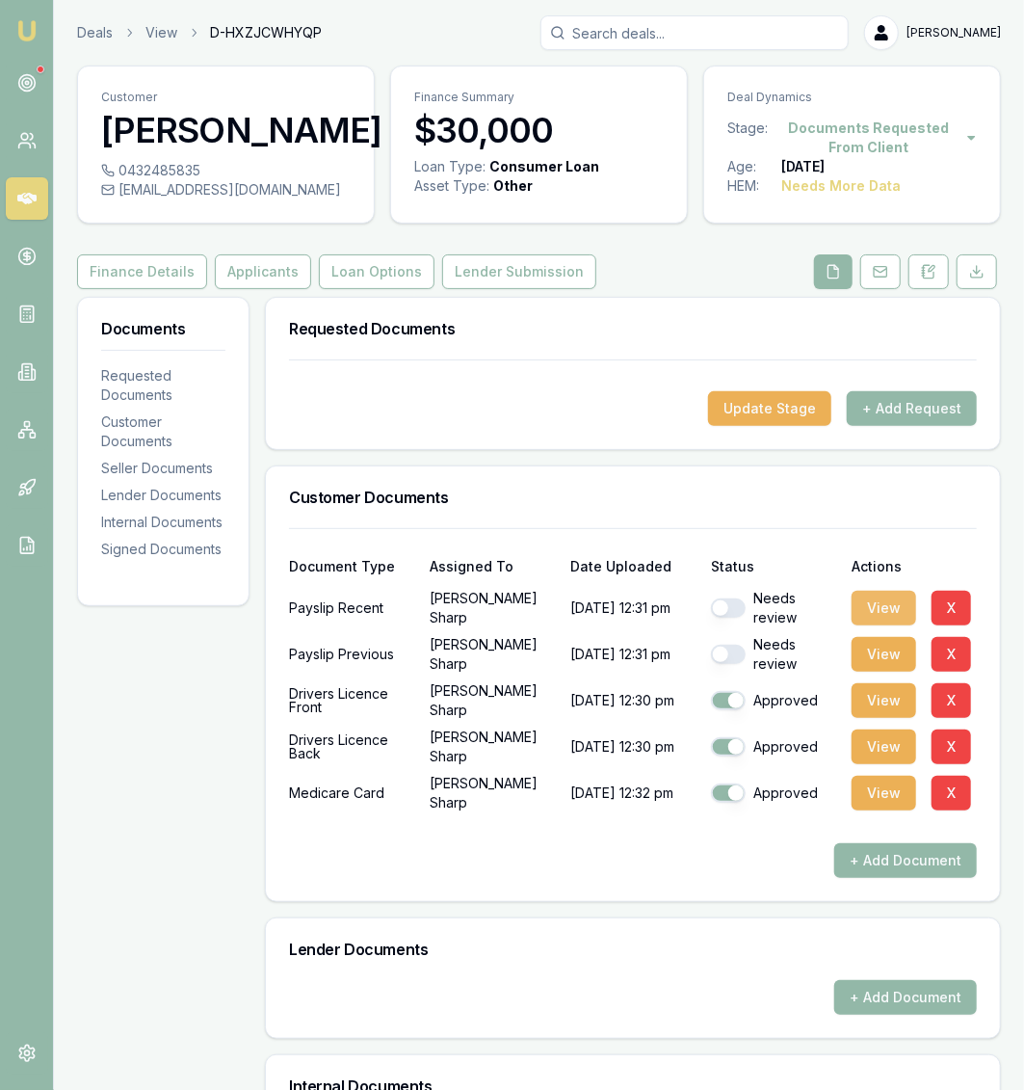
click at [902, 608] on button "View" at bounding box center [884, 608] width 65 height 35
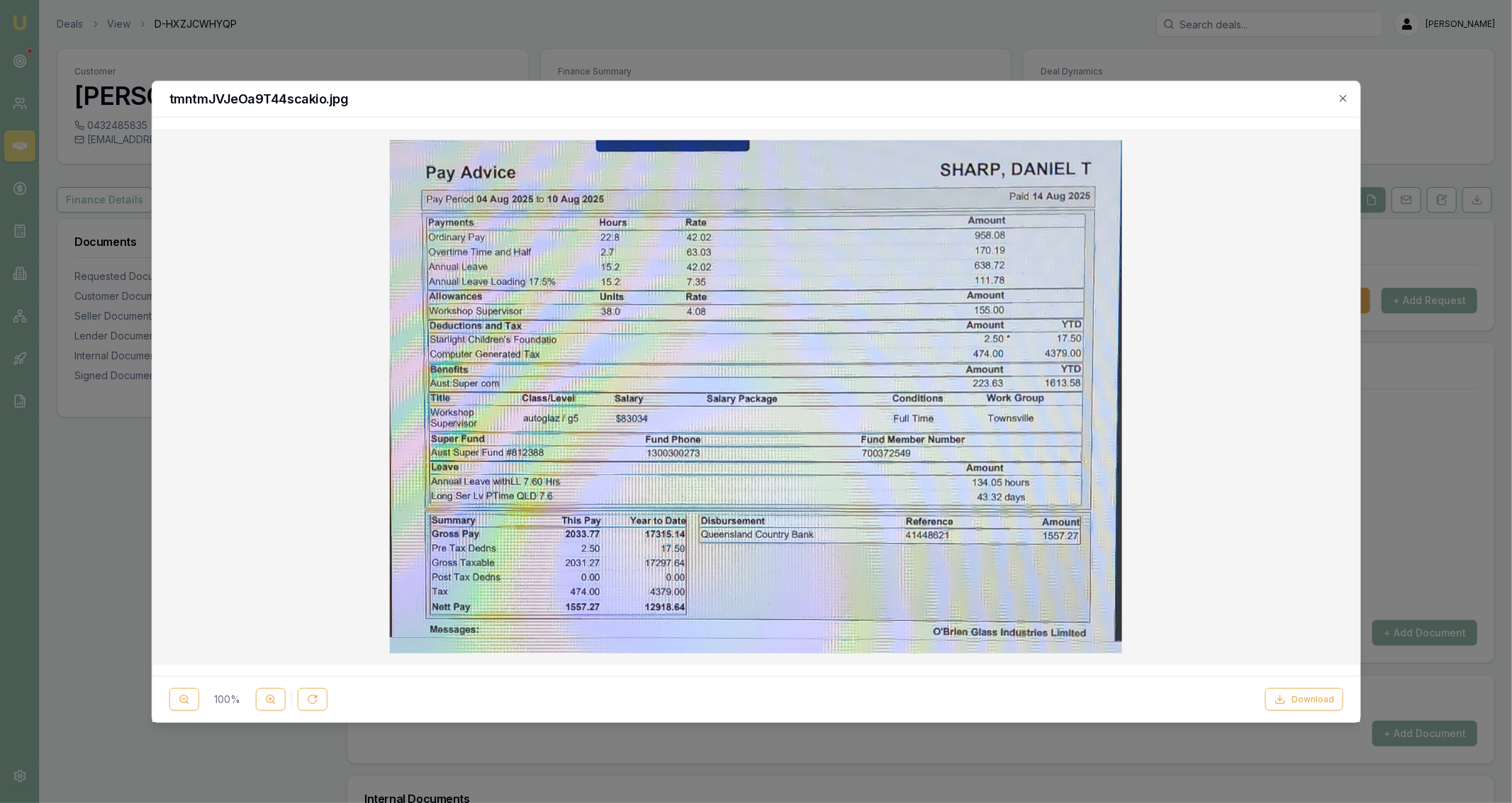
click at [312, 48] on div at bounding box center [756, 402] width 1512 height 803
